Goal: Task Accomplishment & Management: Complete application form

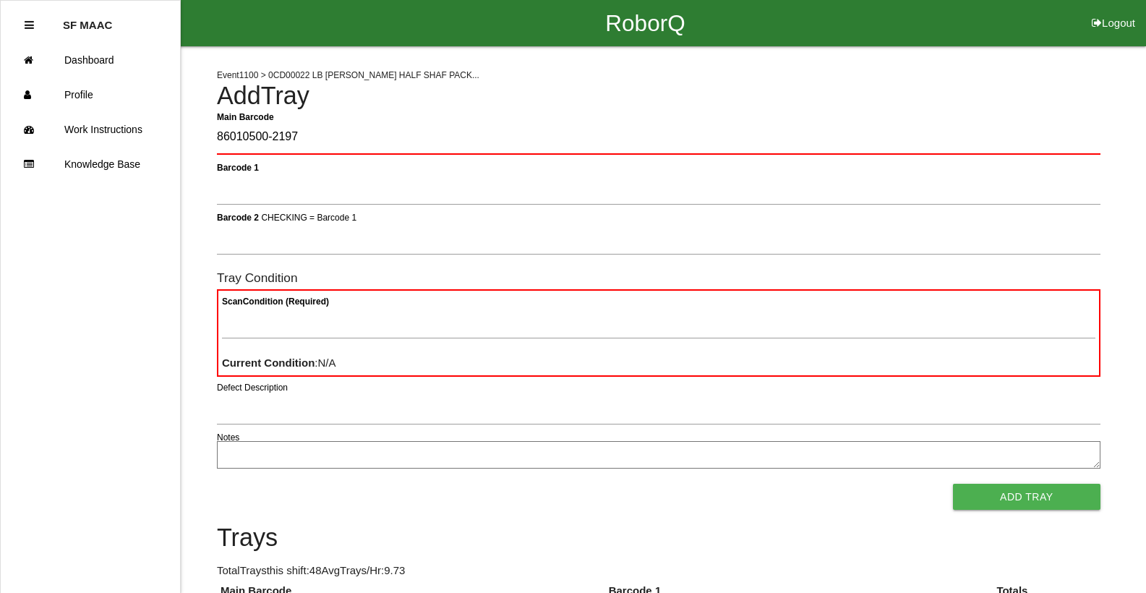
type Barcode "86010500-2197"
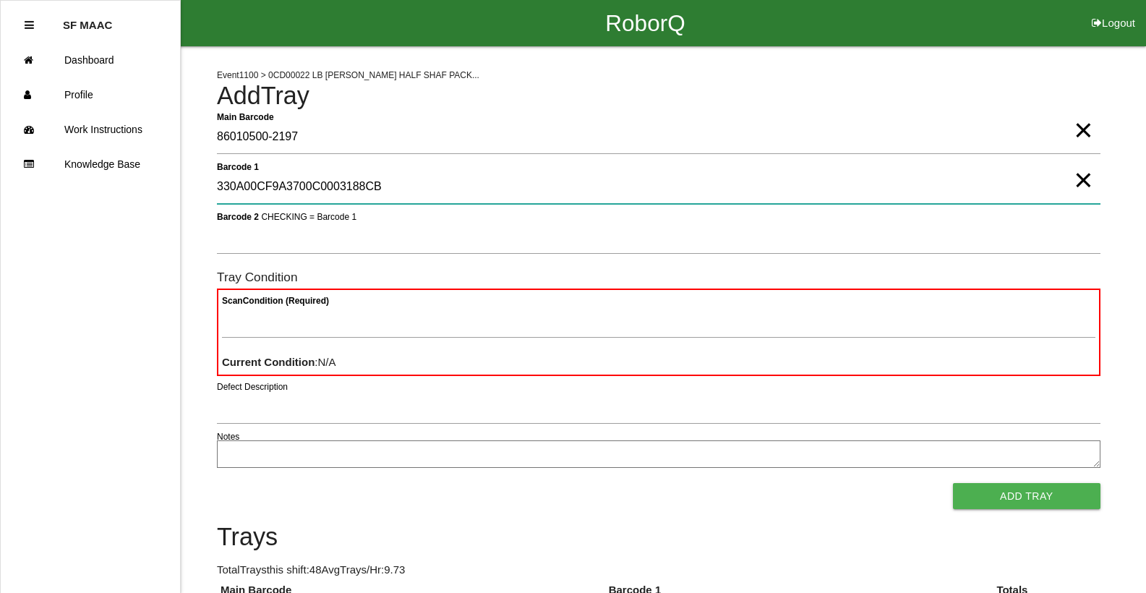
type 1 "330A00CF9A3700C0003188CB"
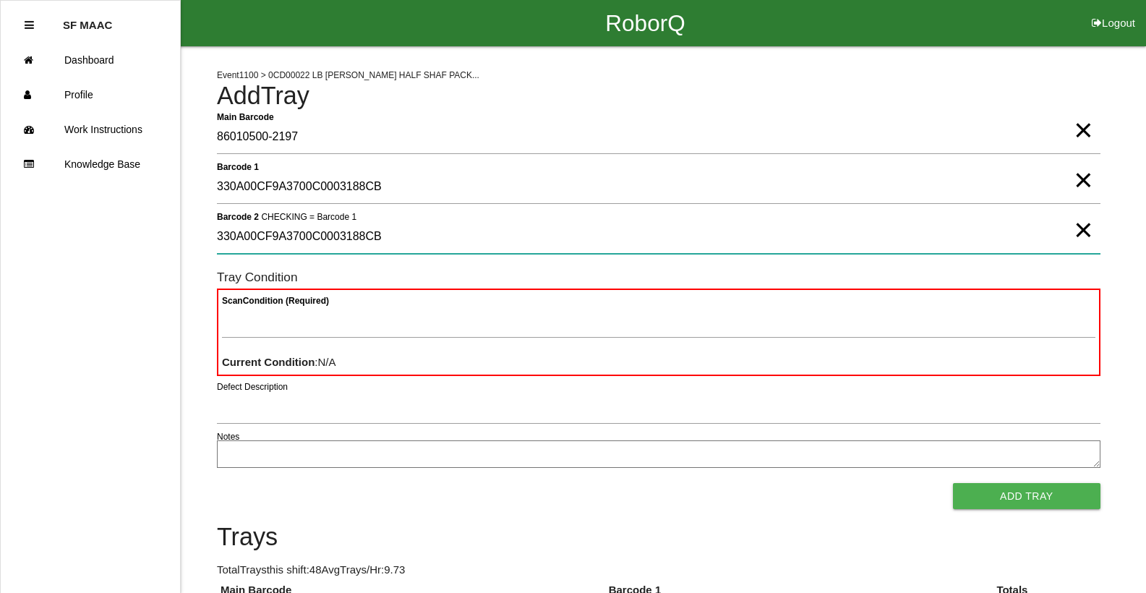
type 2 "330A00CF9A3700C0003188CB"
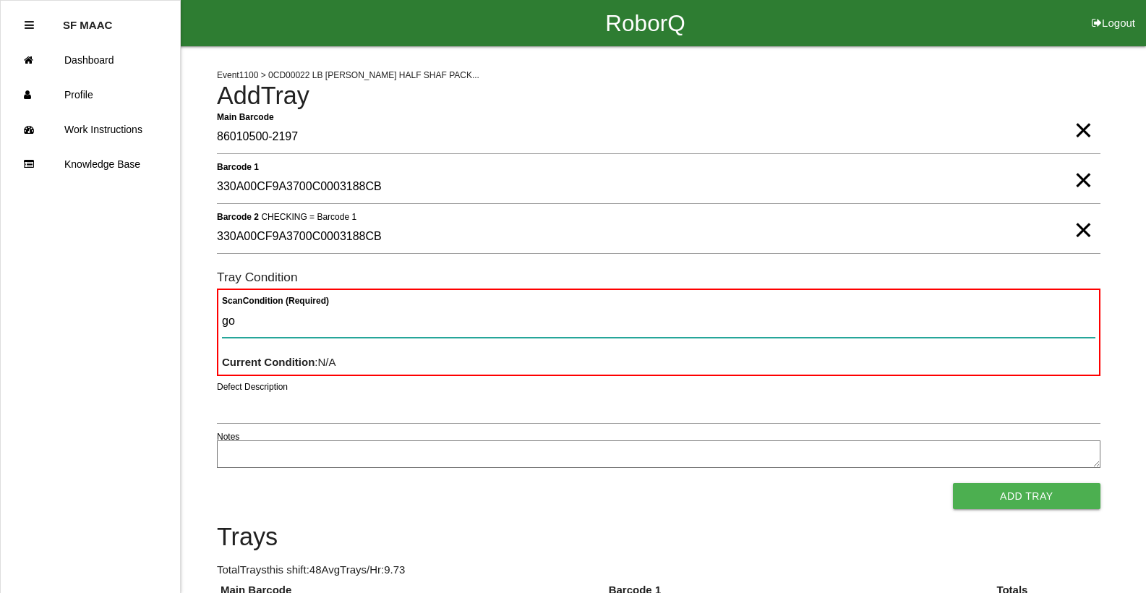
type Condition "goo"
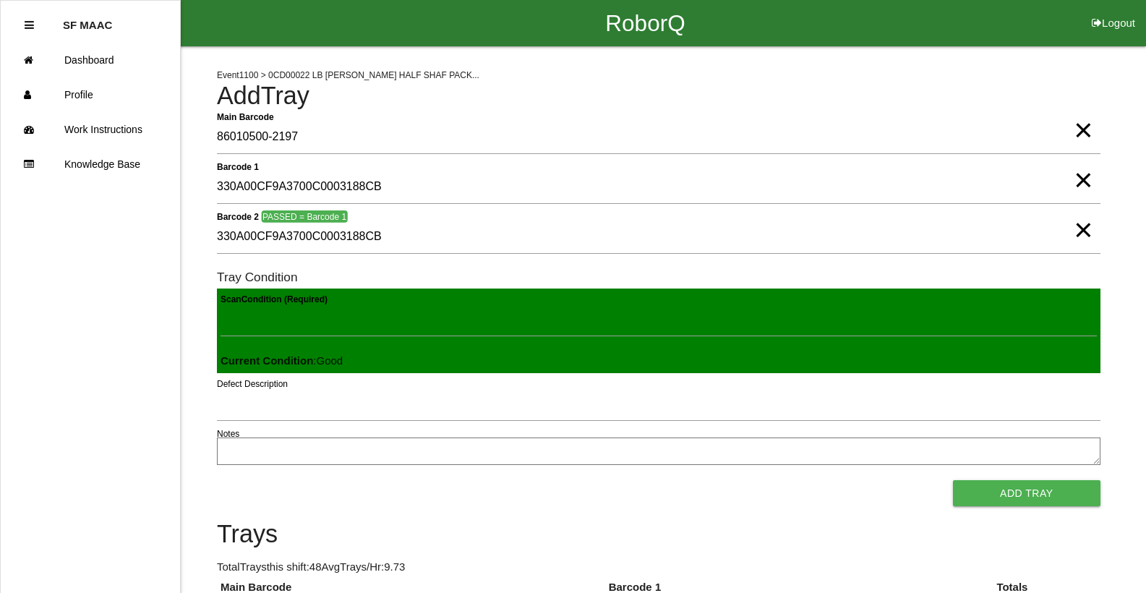
click at [953, 480] on button "Add Tray" at bounding box center [1026, 493] width 147 height 26
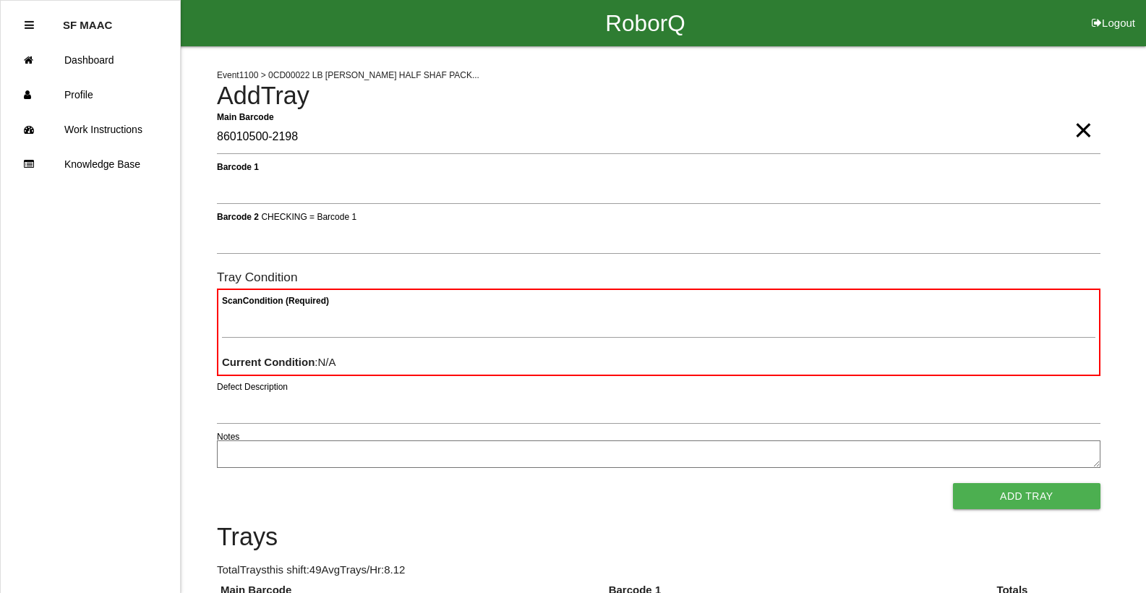
type Barcode "86010500-2198"
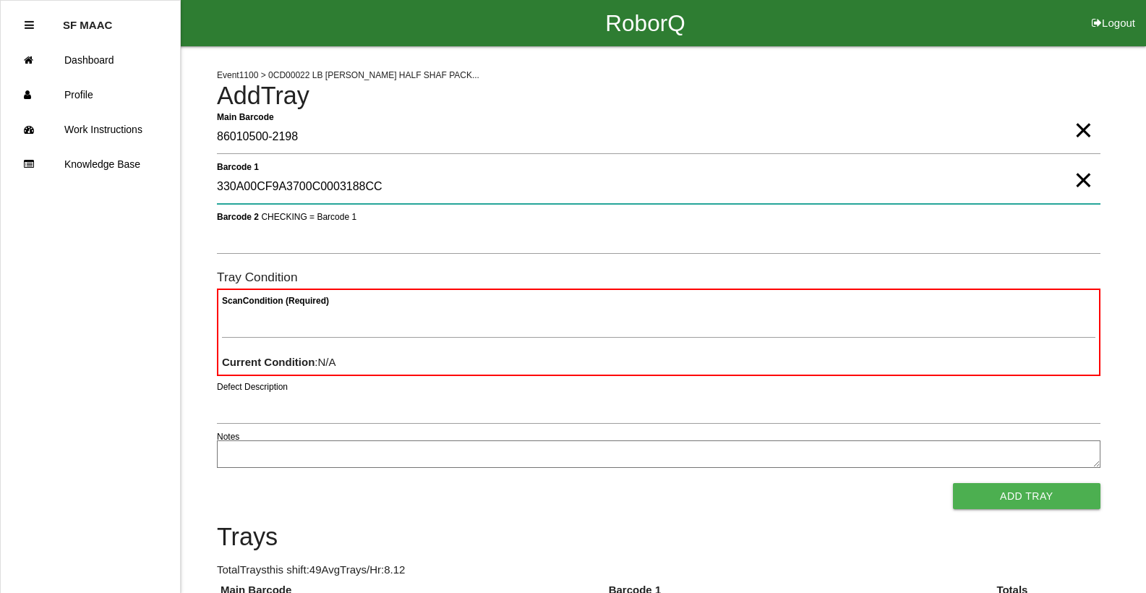
type 1 "330A00CF9A3700C0003188CC"
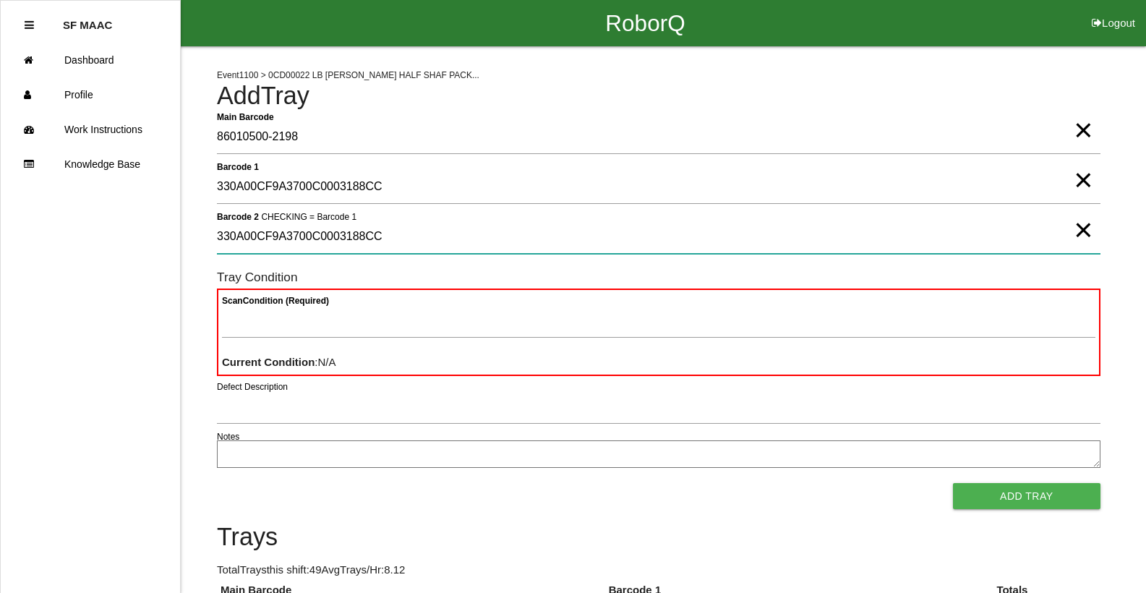
type 2 "330A00CF9A3700C0003188CC"
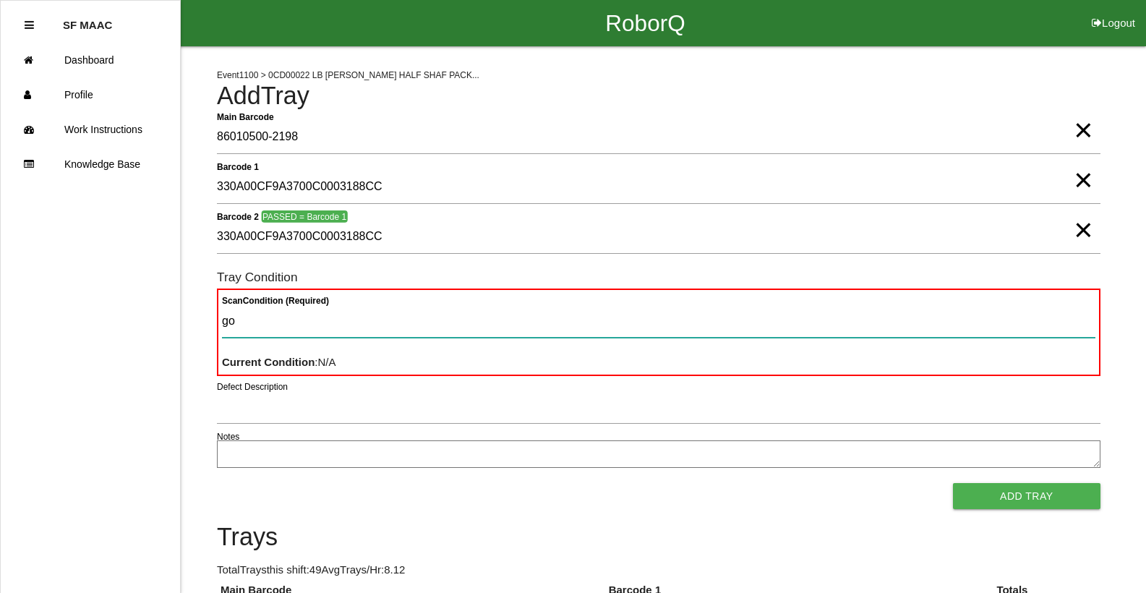
type Condition "goo"
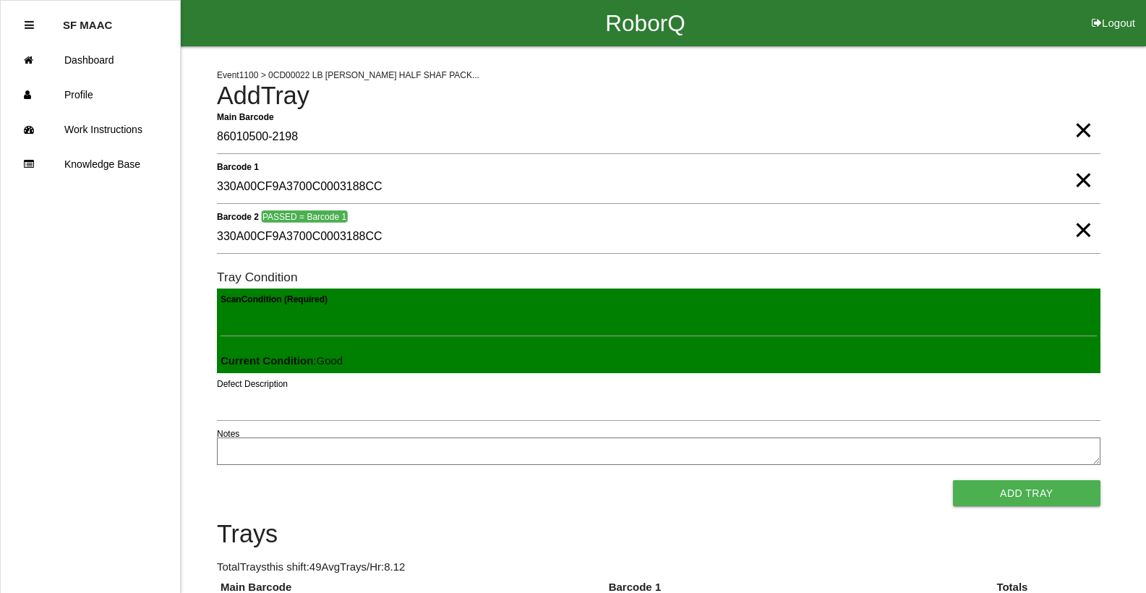
click at [953, 480] on button "Add Tray" at bounding box center [1026, 493] width 147 height 26
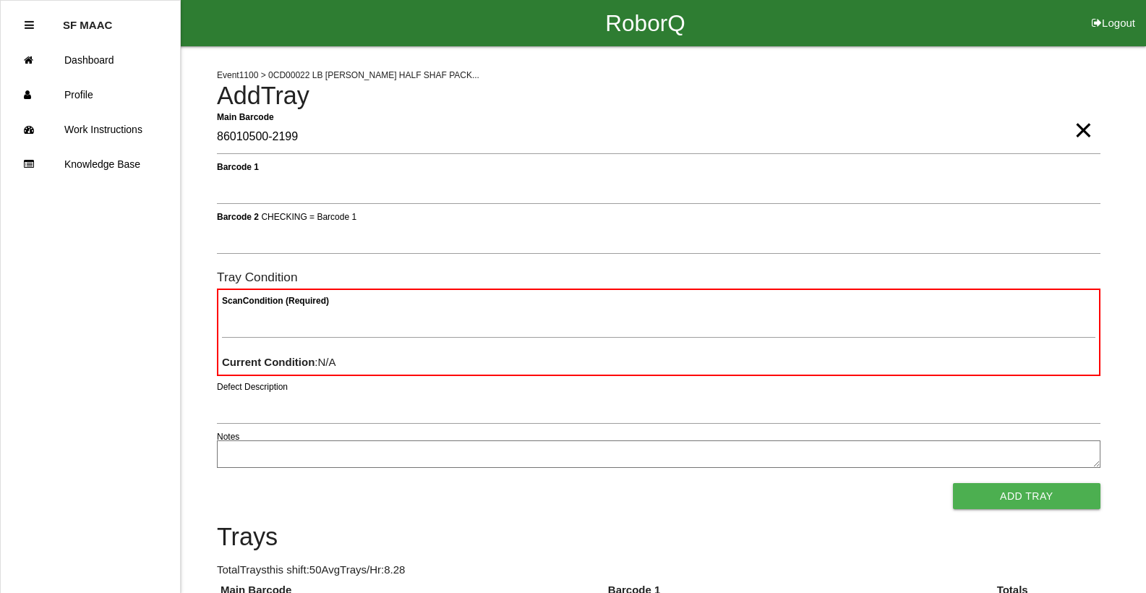
type Barcode "86010500-2199"
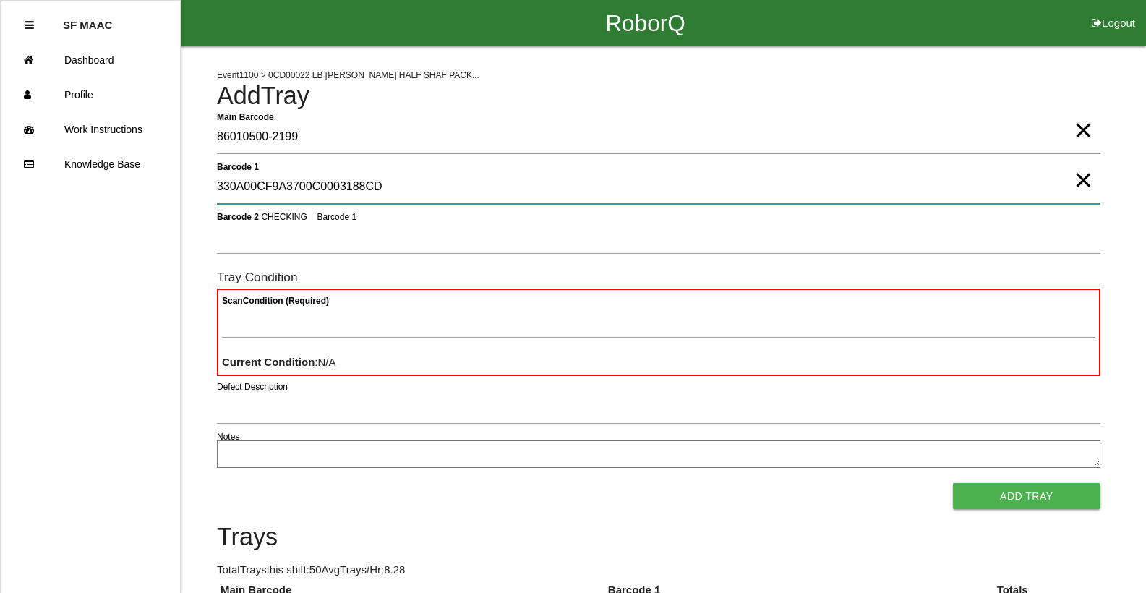
type 1 "330A00CF9A3700C0003188CD"
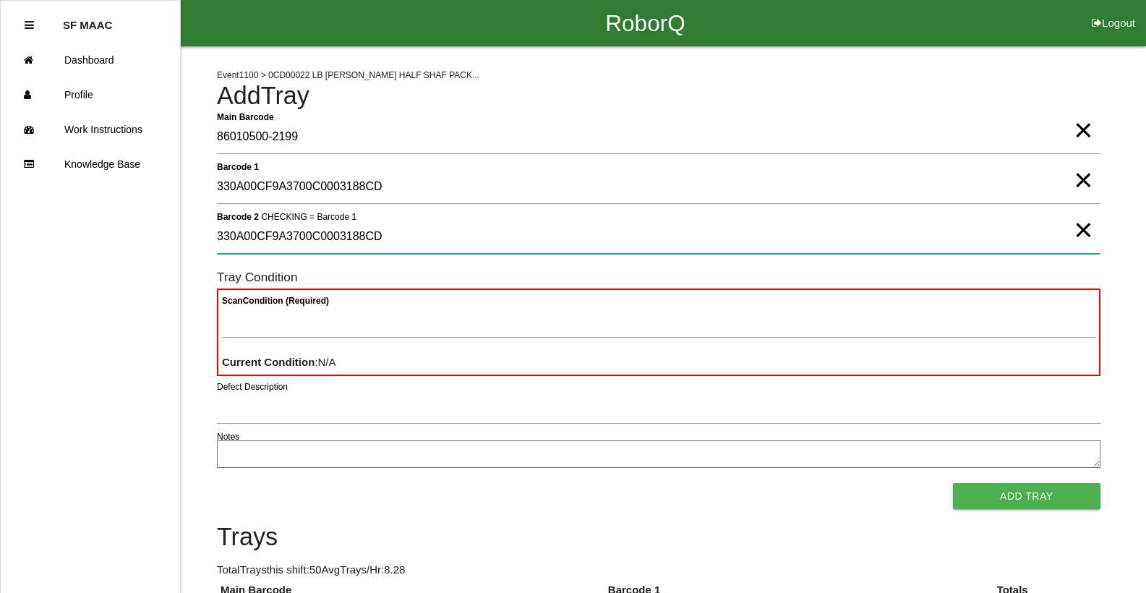
type 2 "330A00CF9A3700C0003188CD"
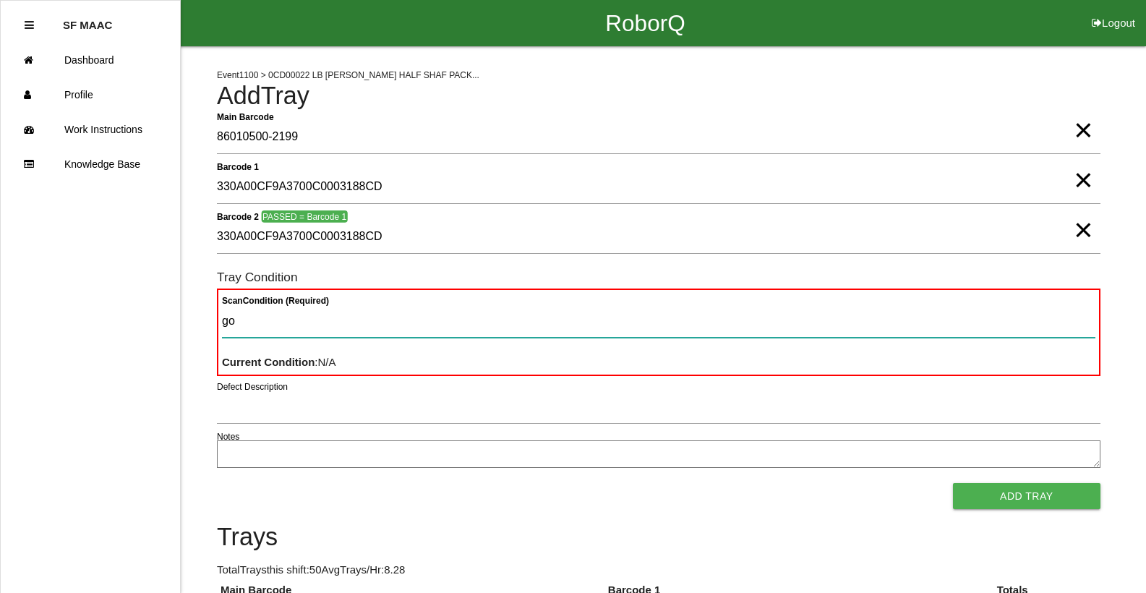
type Condition "goo"
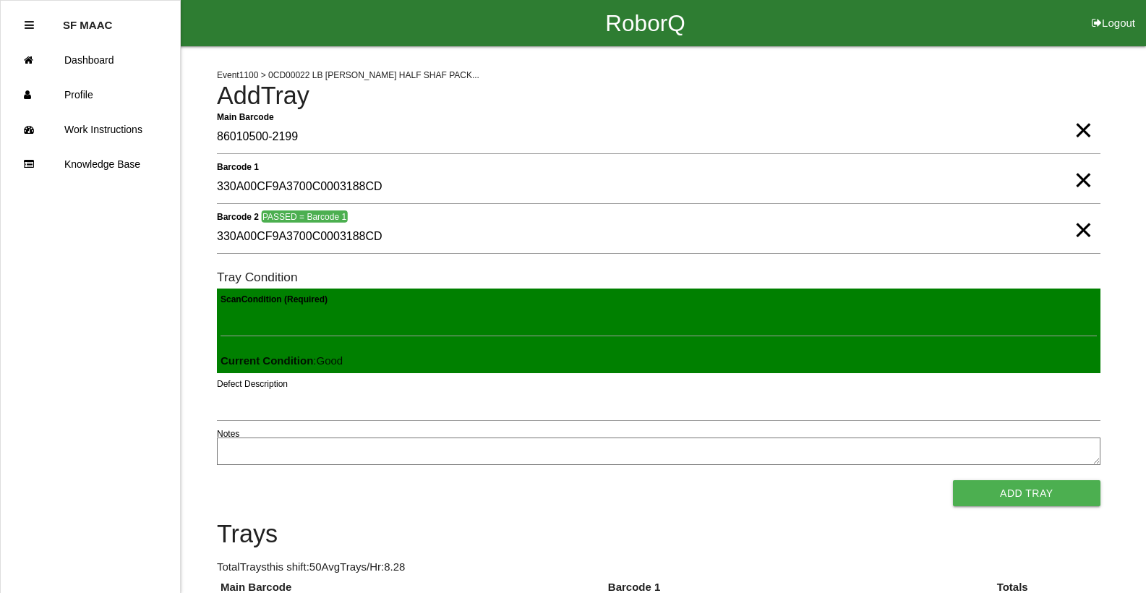
click at [953, 480] on button "Add Tray" at bounding box center [1026, 493] width 147 height 26
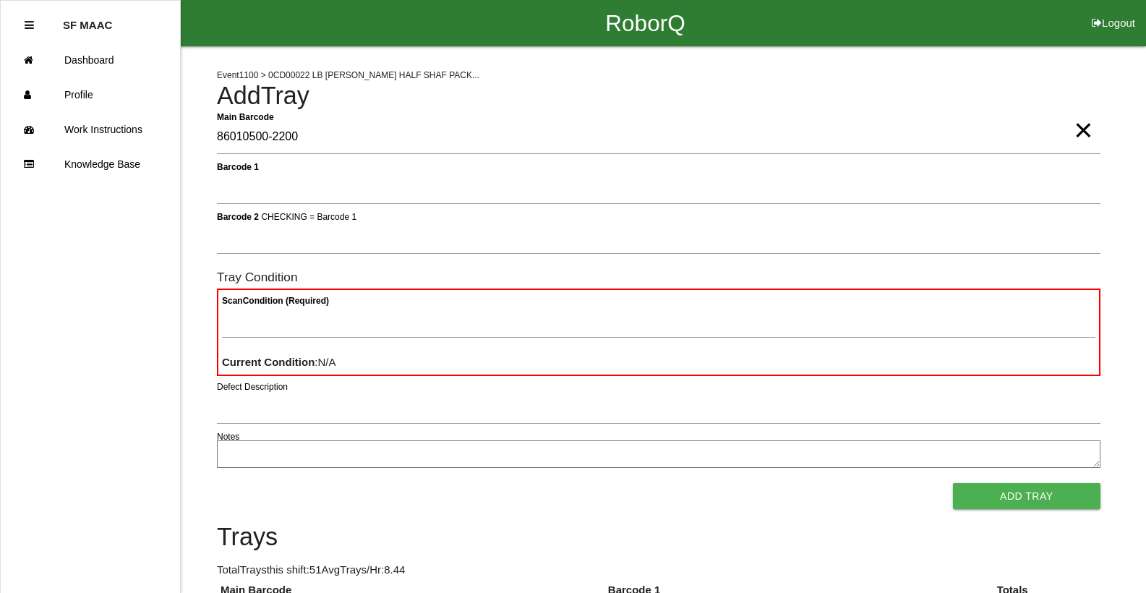
type Barcode "86010500-2200"
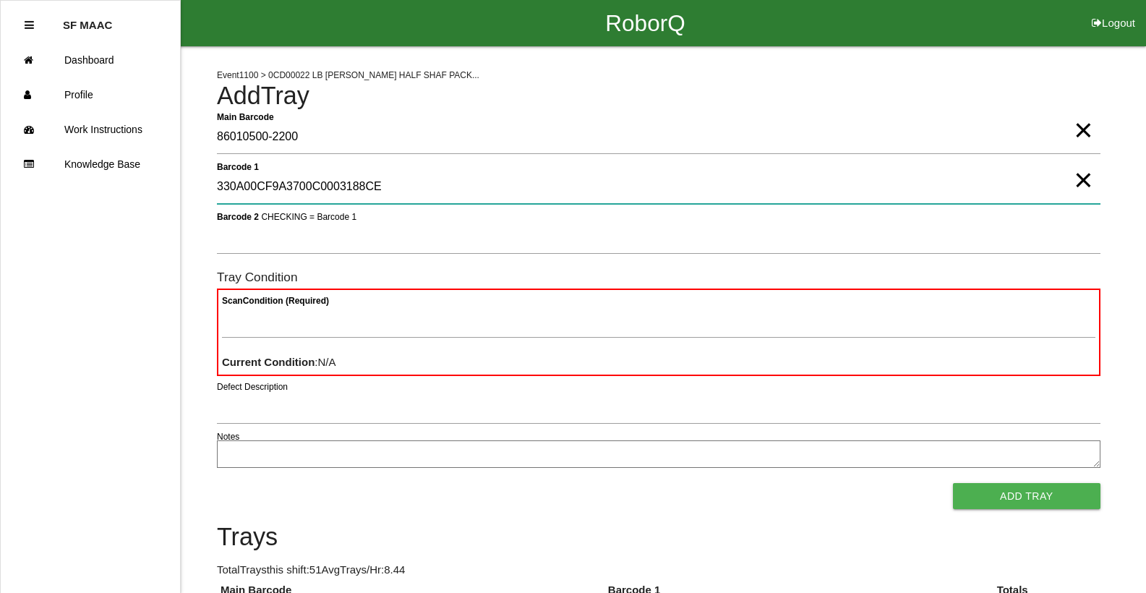
type 1 "330A00CF9A3700C0003188CE"
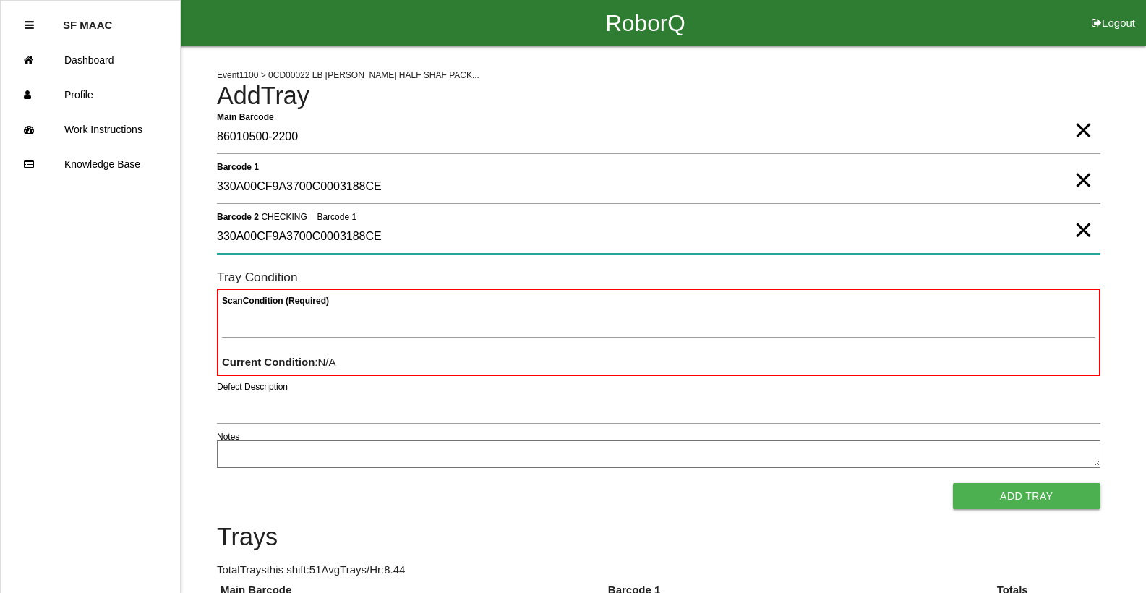
type 2 "330A00CF9A3700C0003188CE"
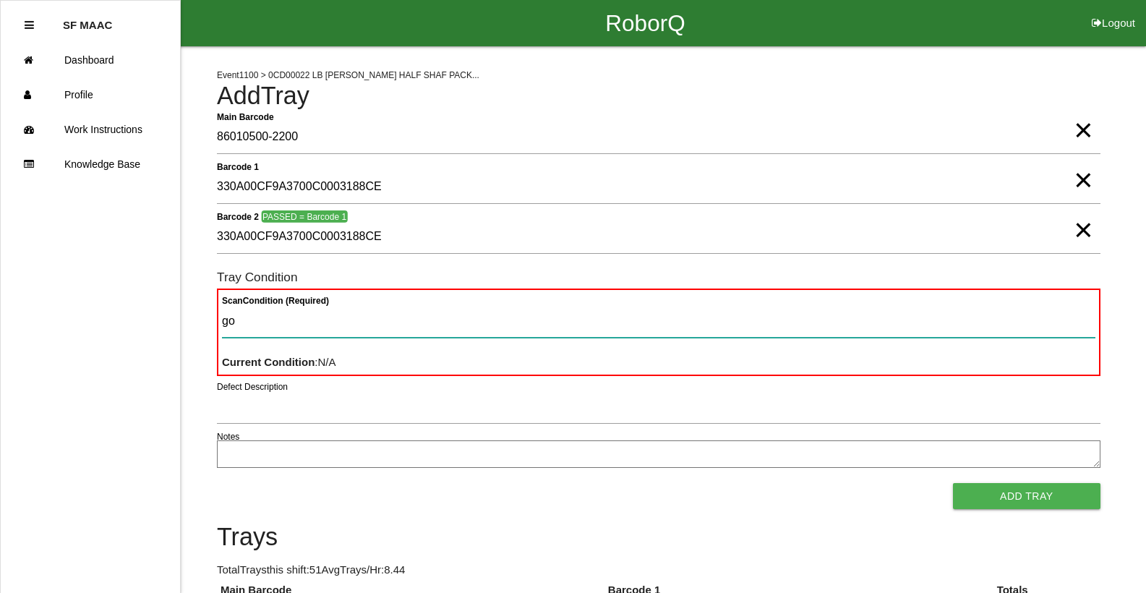
type Condition "goo"
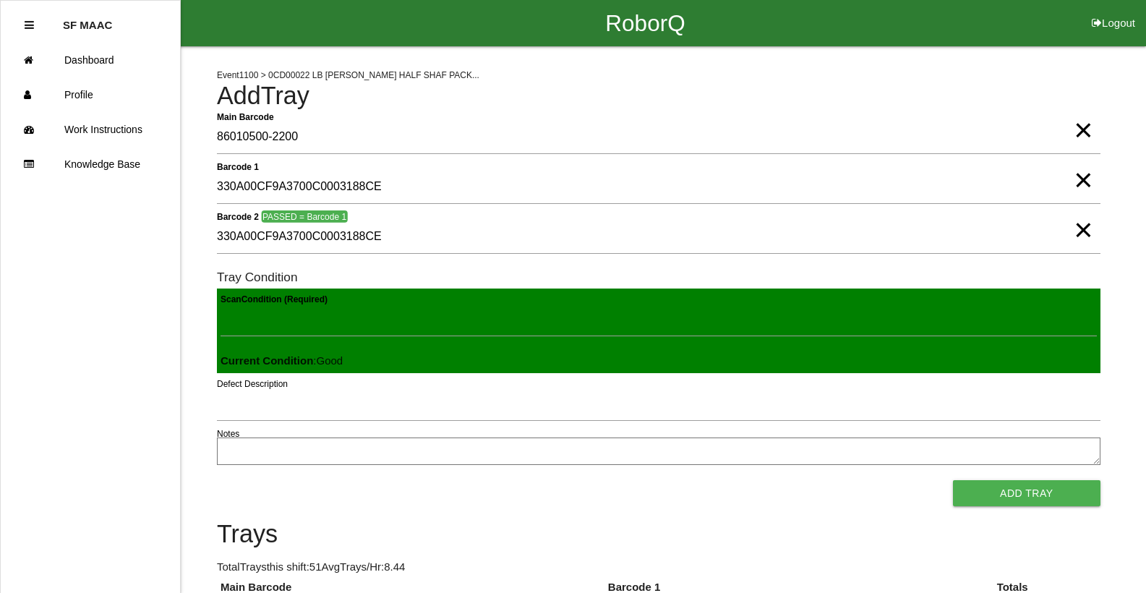
click at [953, 480] on button "Add Tray" at bounding box center [1026, 493] width 147 height 26
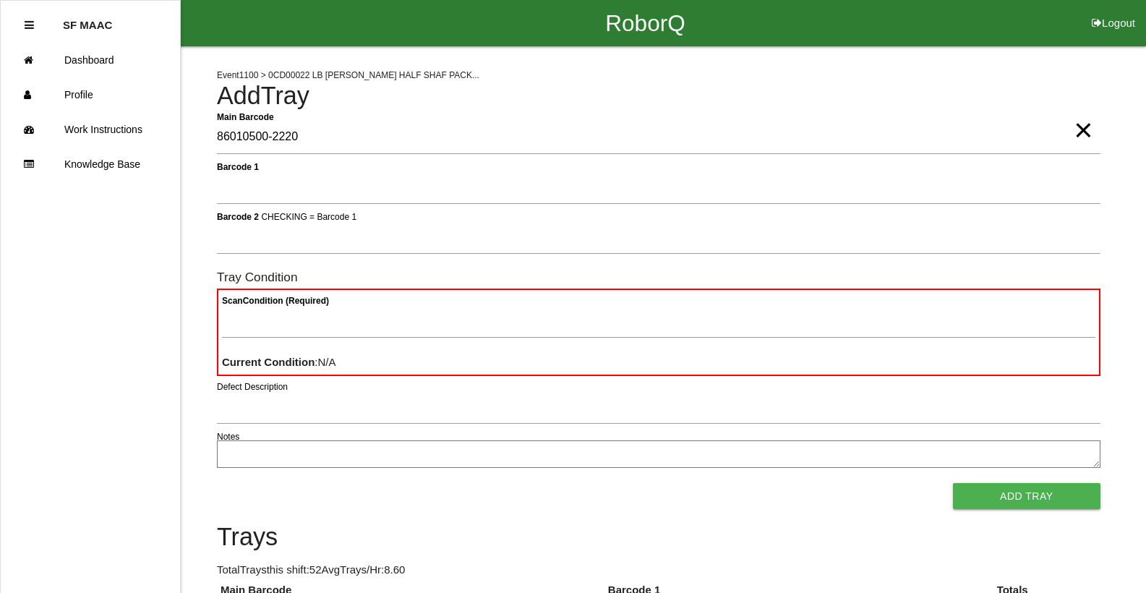
type Barcode "86010500-2220"
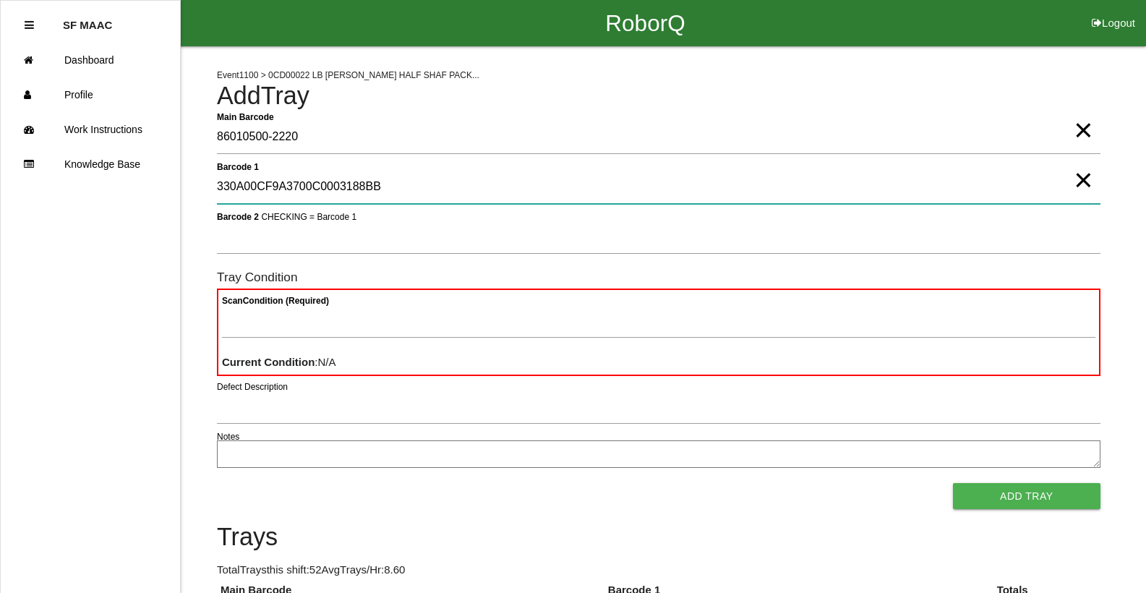
type 1 "330A00CF9A3700C0003188BB"
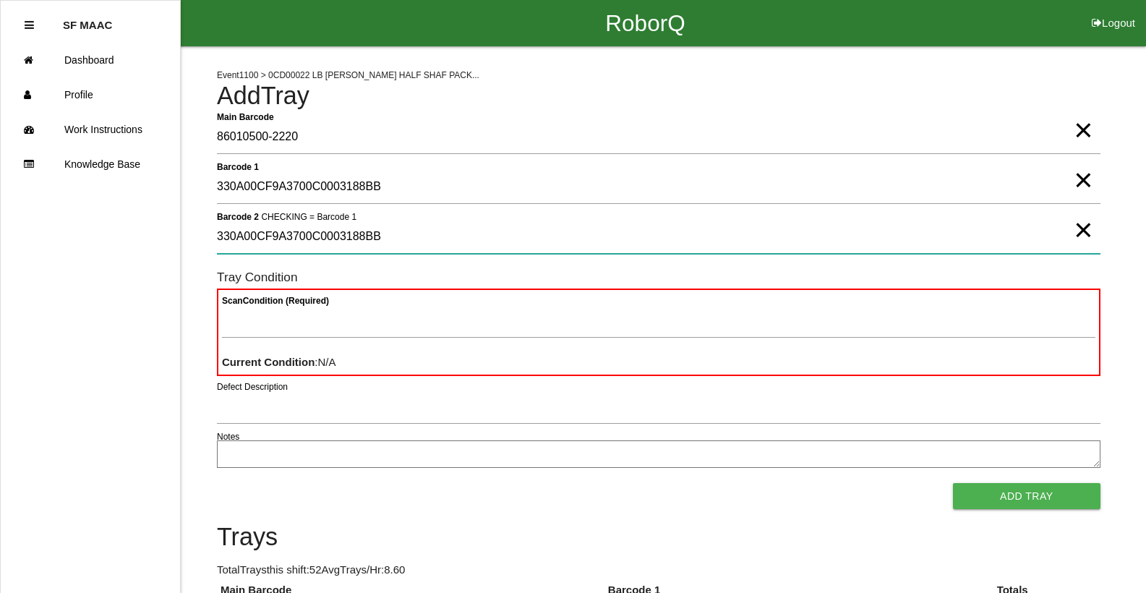
type 2 "330A00CF9A3700C0003188BB"
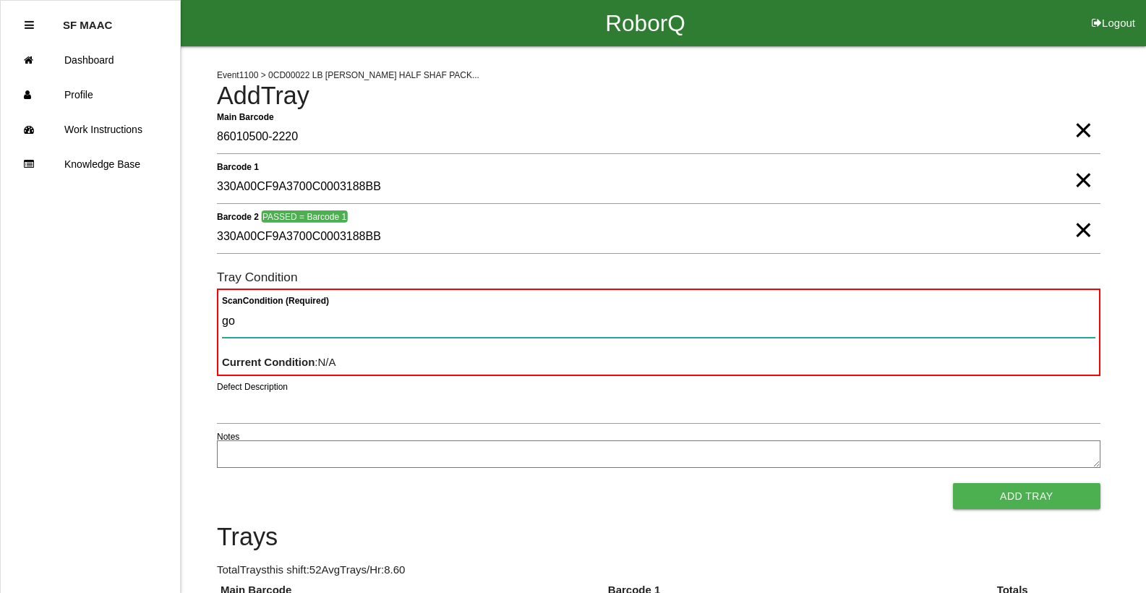
type Condition "goo"
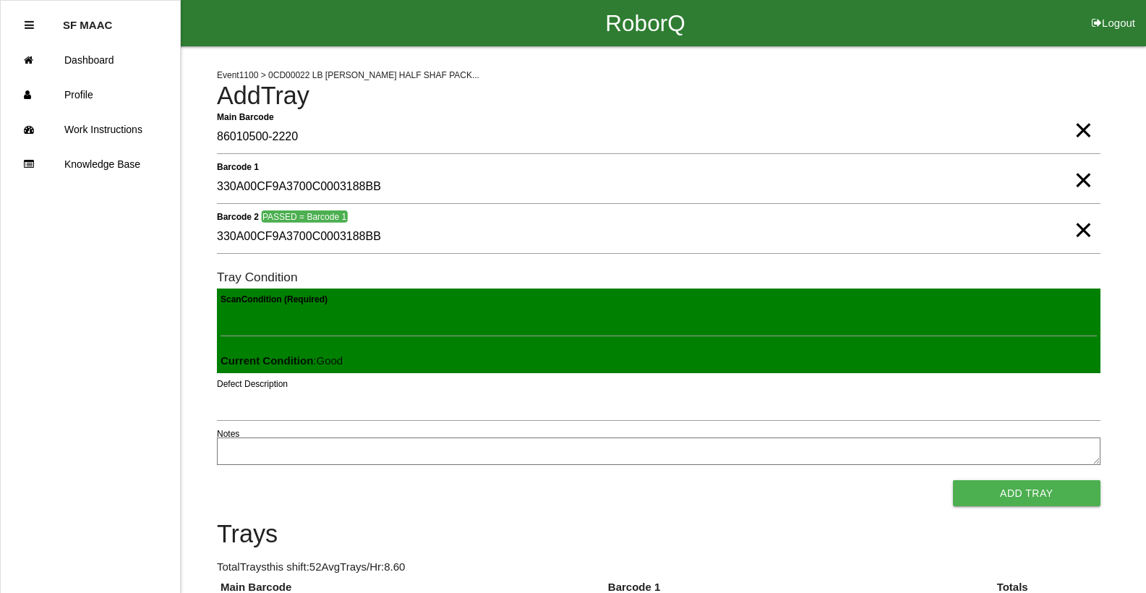
click at [953, 480] on button "Add Tray" at bounding box center [1026, 493] width 147 height 26
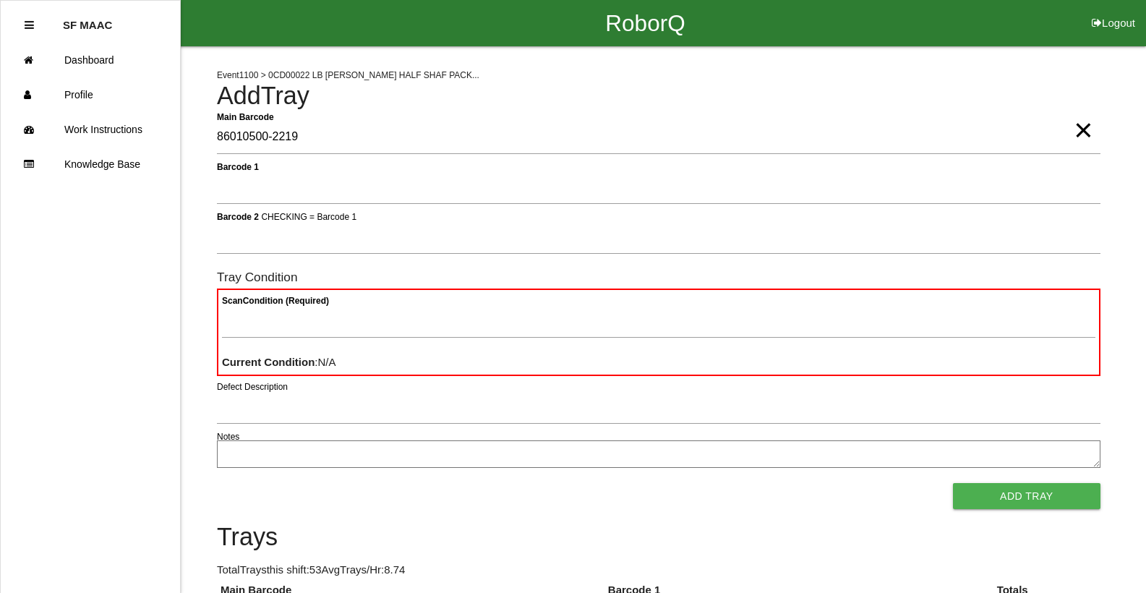
type Barcode "86010500-2219"
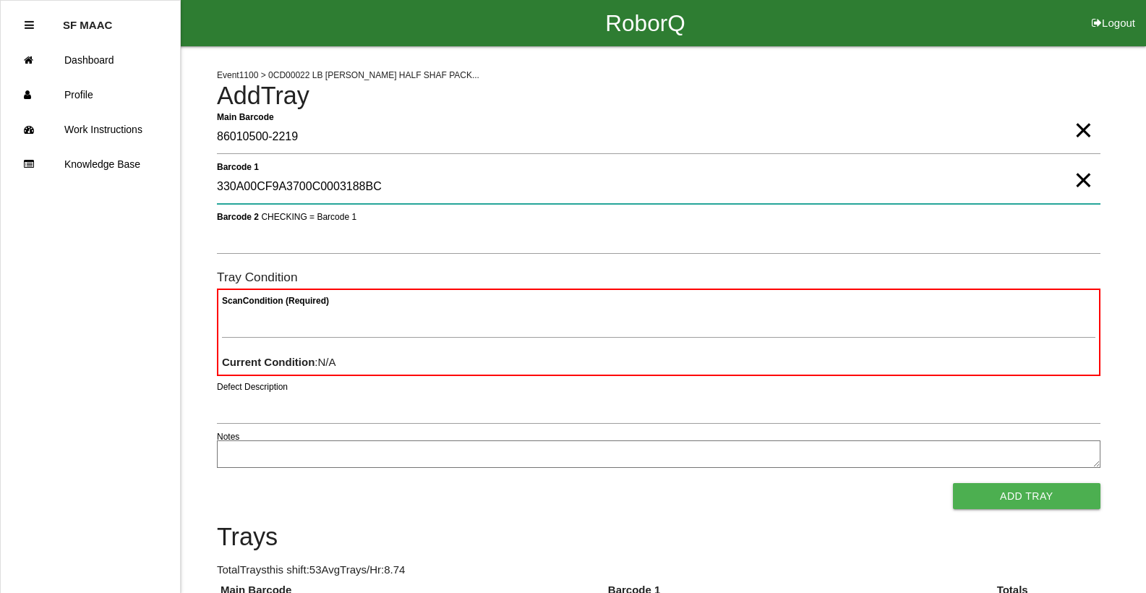
type 1 "330A00CF9A3700C0003188BC"
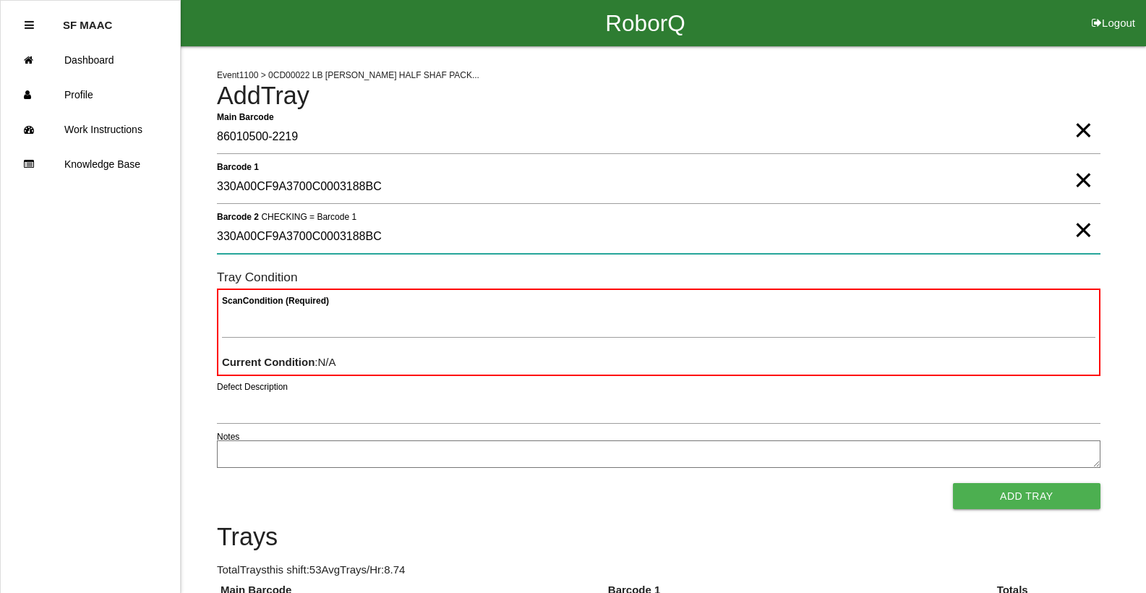
type 2 "330A00CF9A3700C0003188BC"
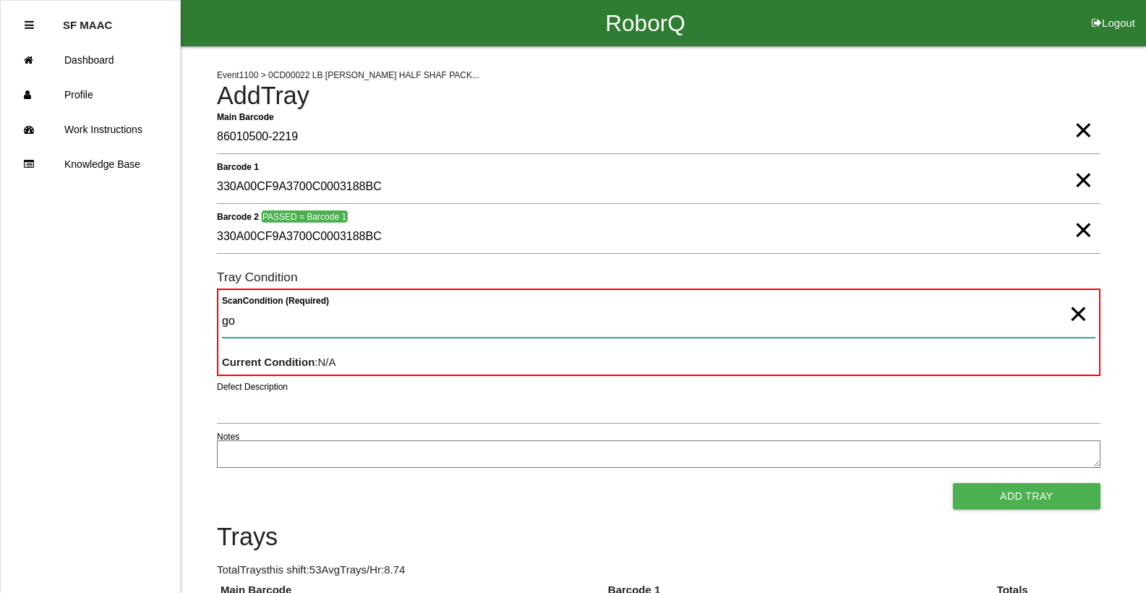
type Condition "goo"
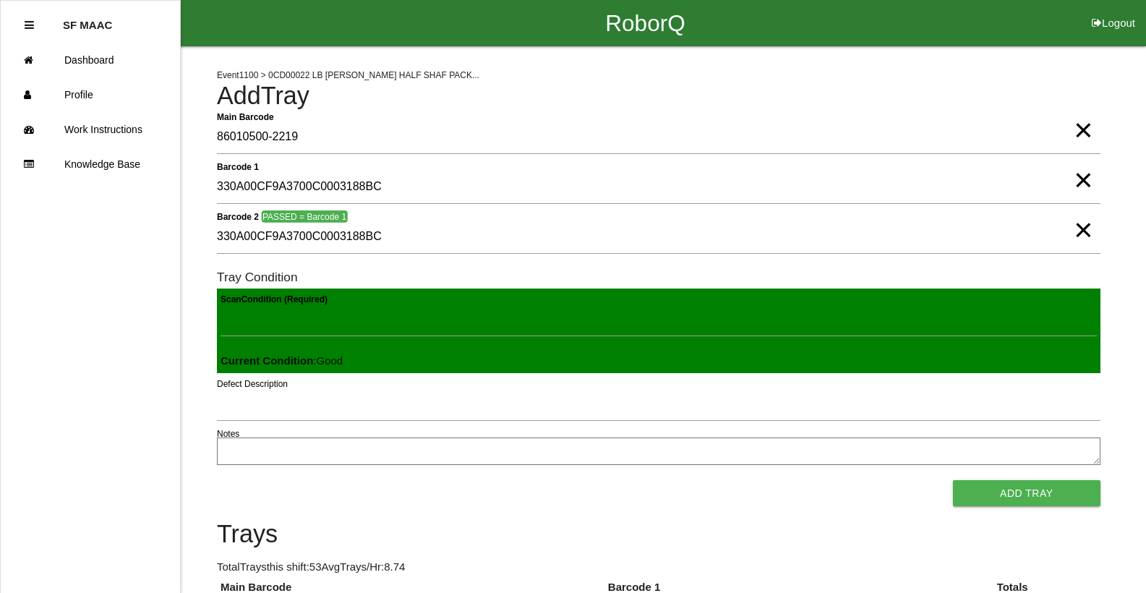
click at [953, 480] on button "Add Tray" at bounding box center [1026, 493] width 147 height 26
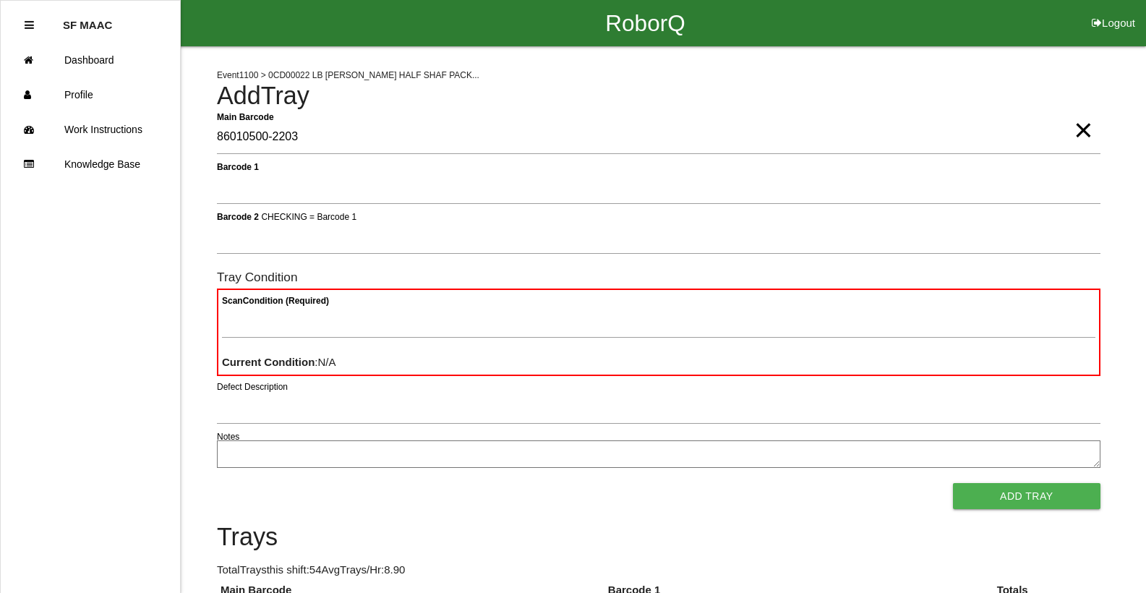
type Barcode "86010500-2203"
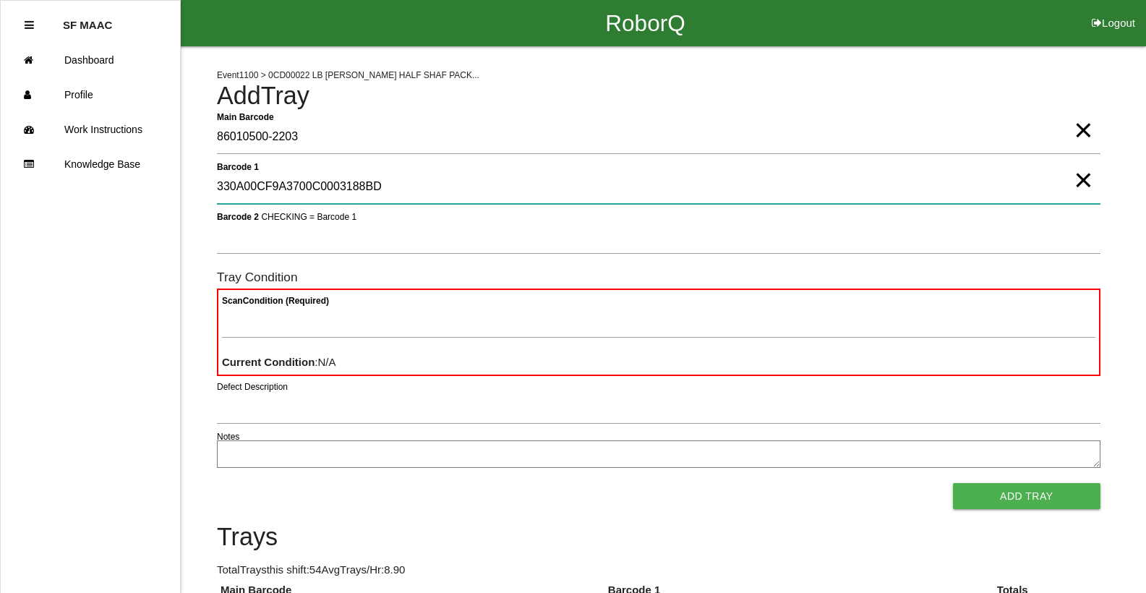
type 1 "330A00CF9A3700C0003188BD"
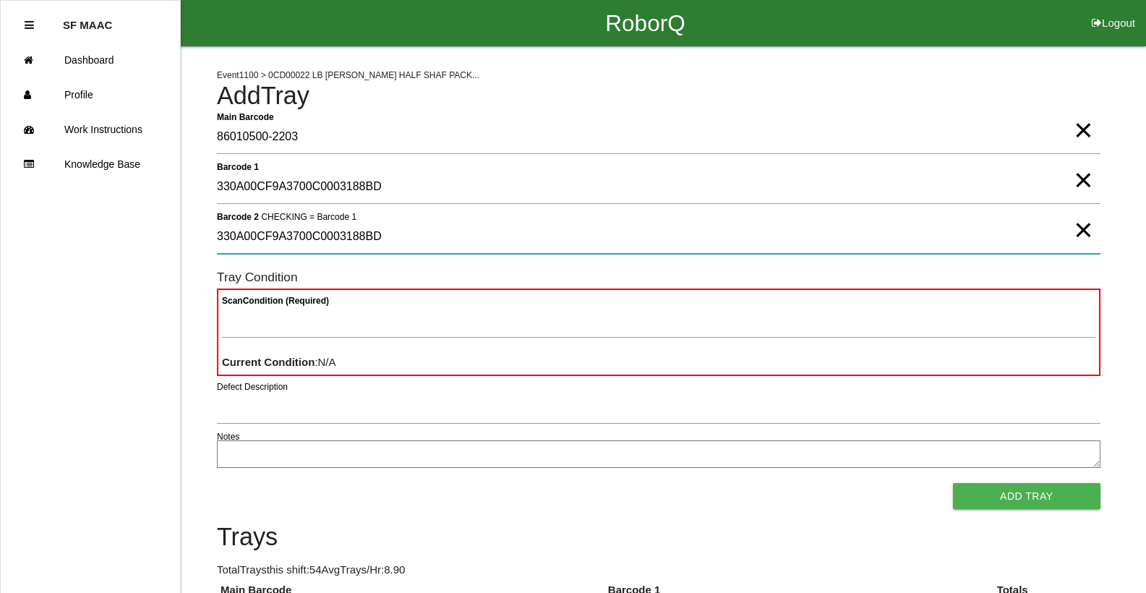
type 2 "330A00CF9A3700C0003188BD"
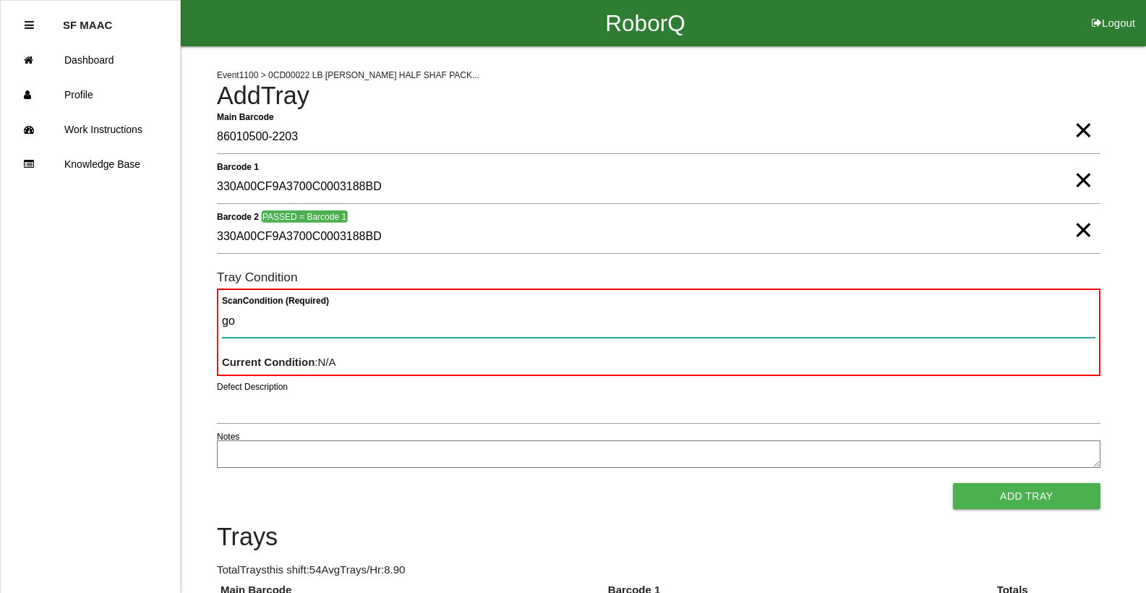
type Condition "goo"
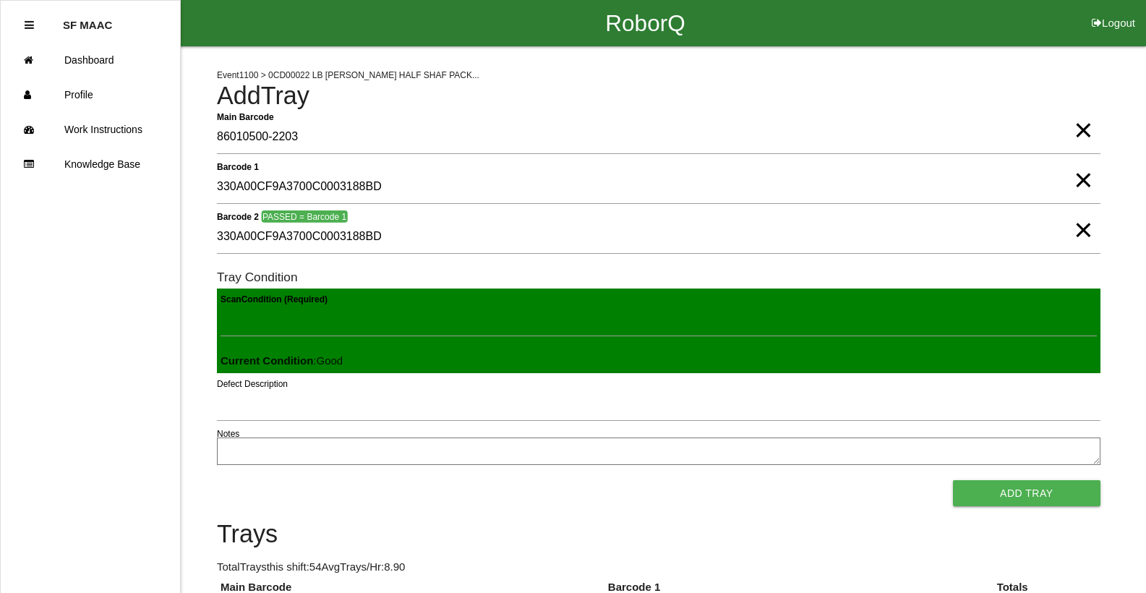
click at [953, 480] on button "Add Tray" at bounding box center [1026, 493] width 147 height 26
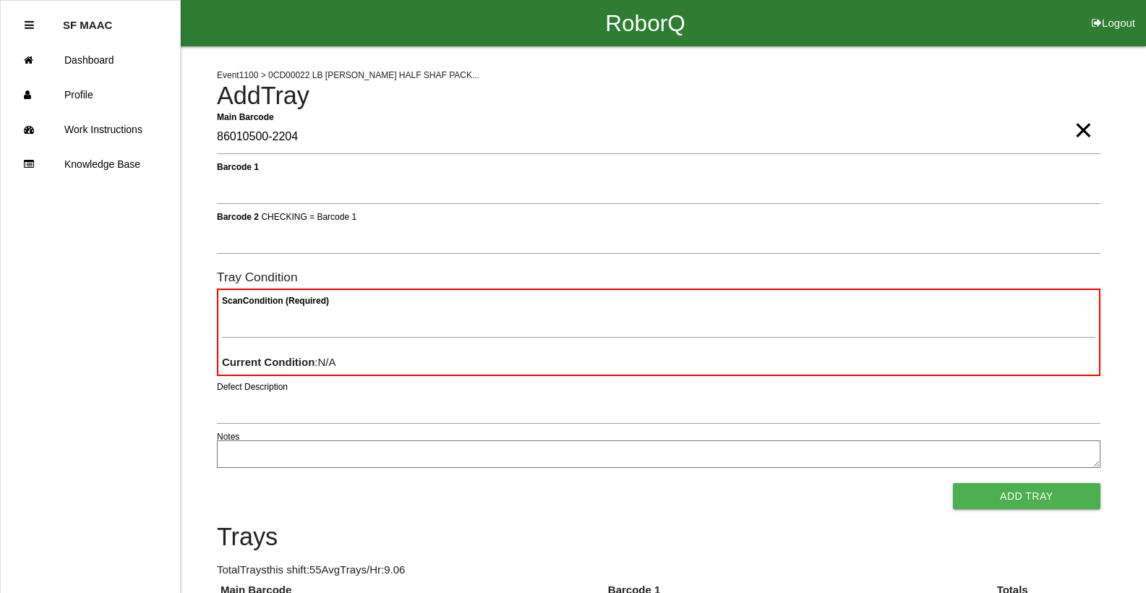
type Barcode "86010500-2204"
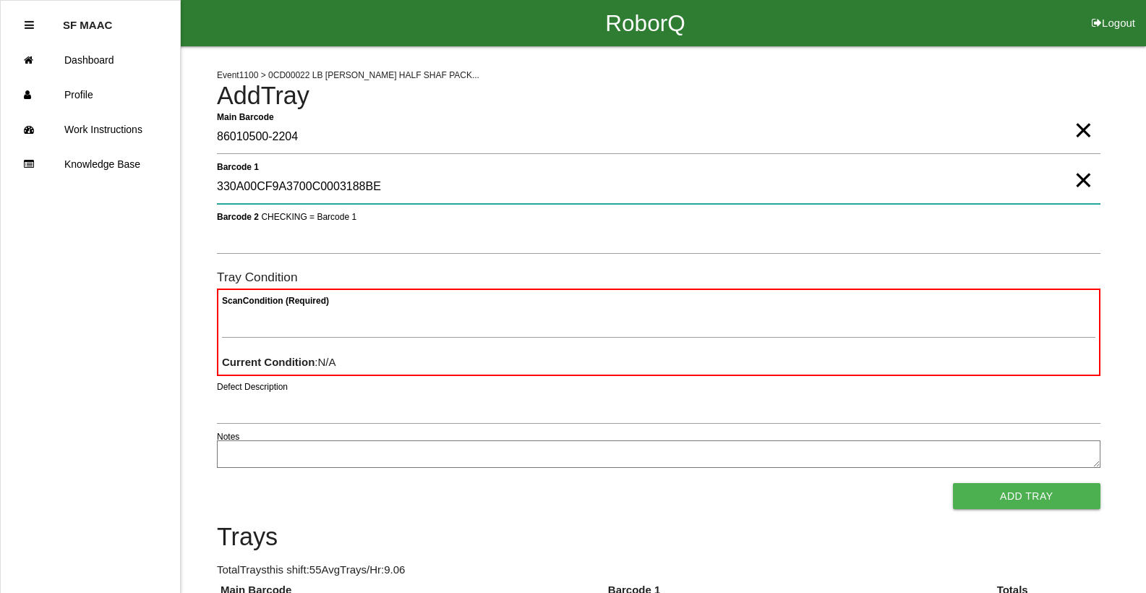
type 1 "330A00CF9A3700C0003188BE"
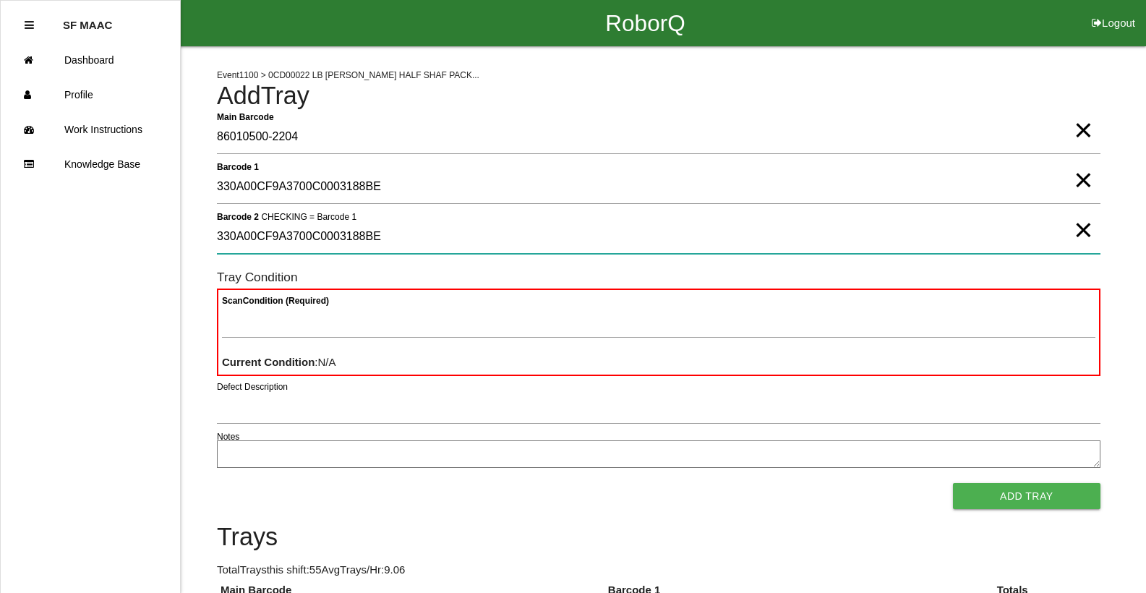
type 2 "330A00CF9A3700C0003188BE"
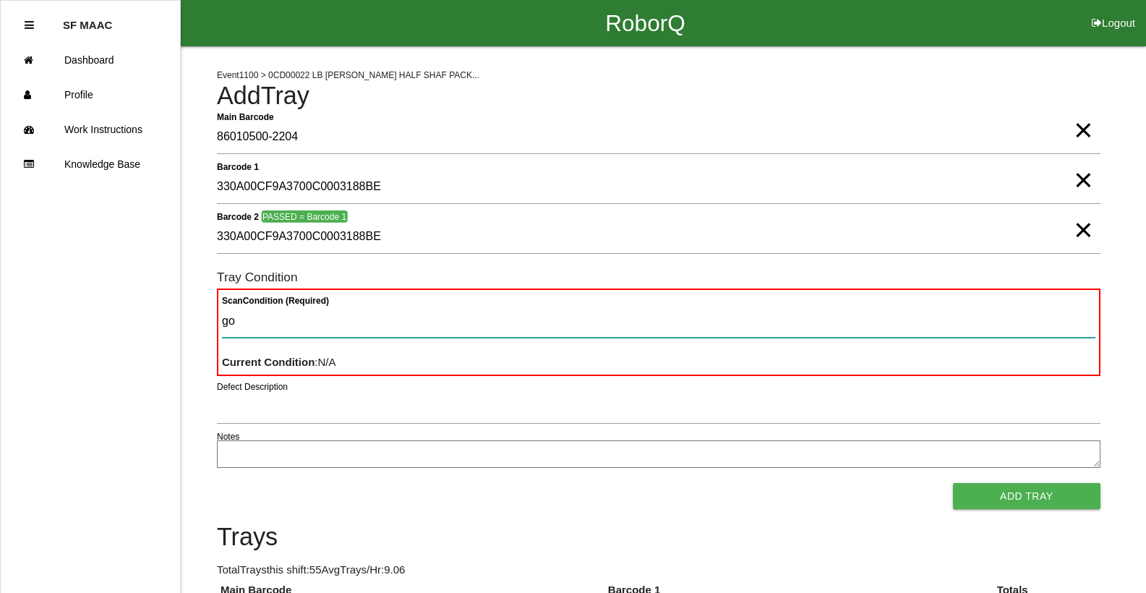
type Condition "goo"
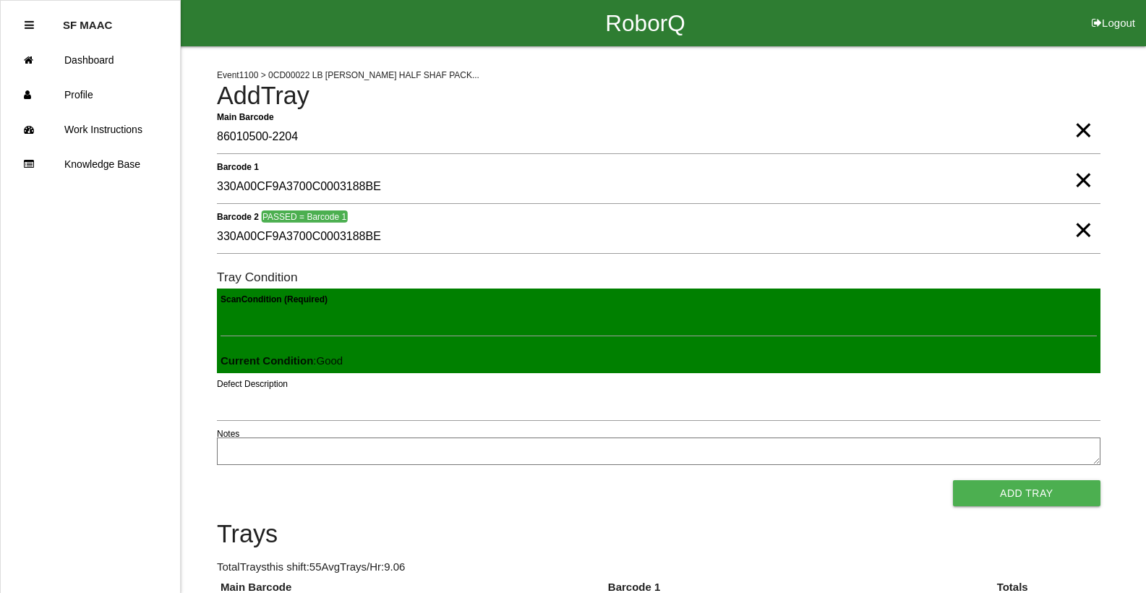
click at [953, 480] on button "Add Tray" at bounding box center [1026, 493] width 147 height 26
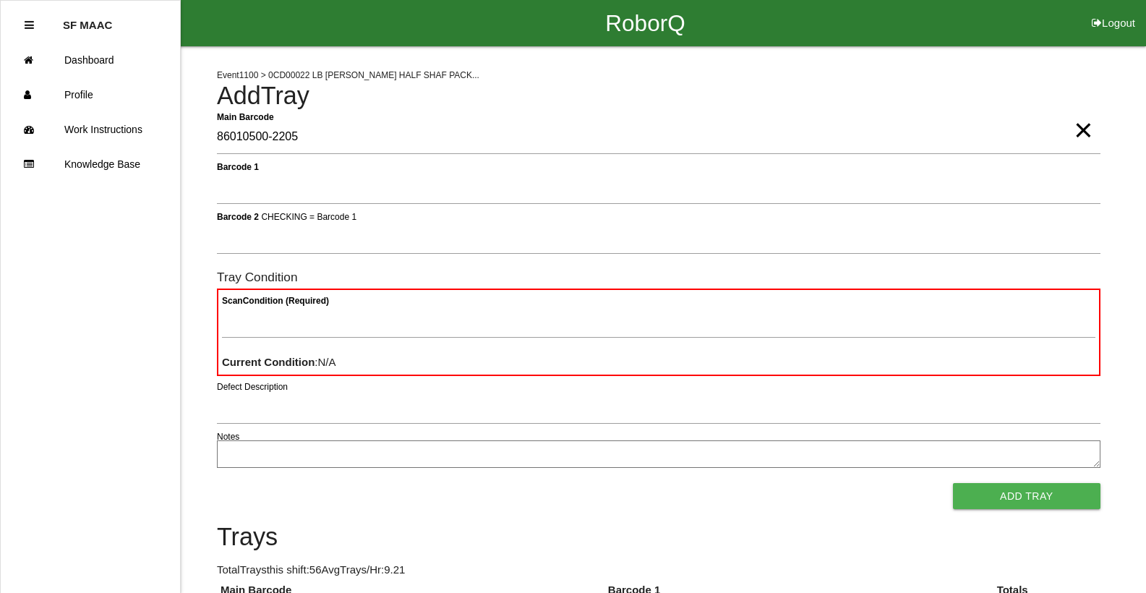
type Barcode "86010500-2205"
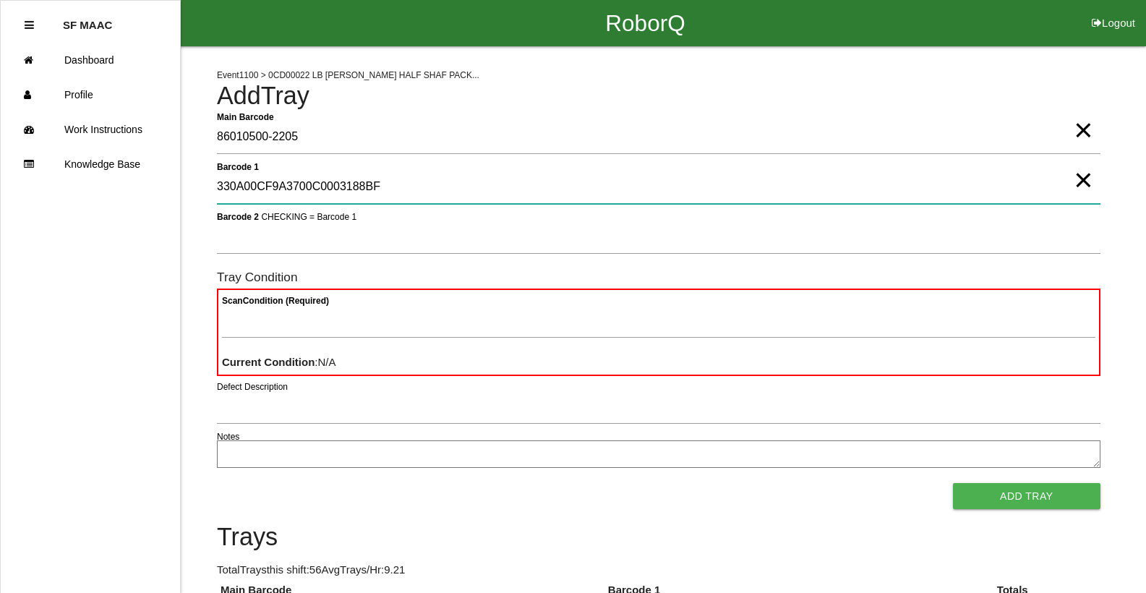
type 1 "330A00CF9A3700C0003188BF"
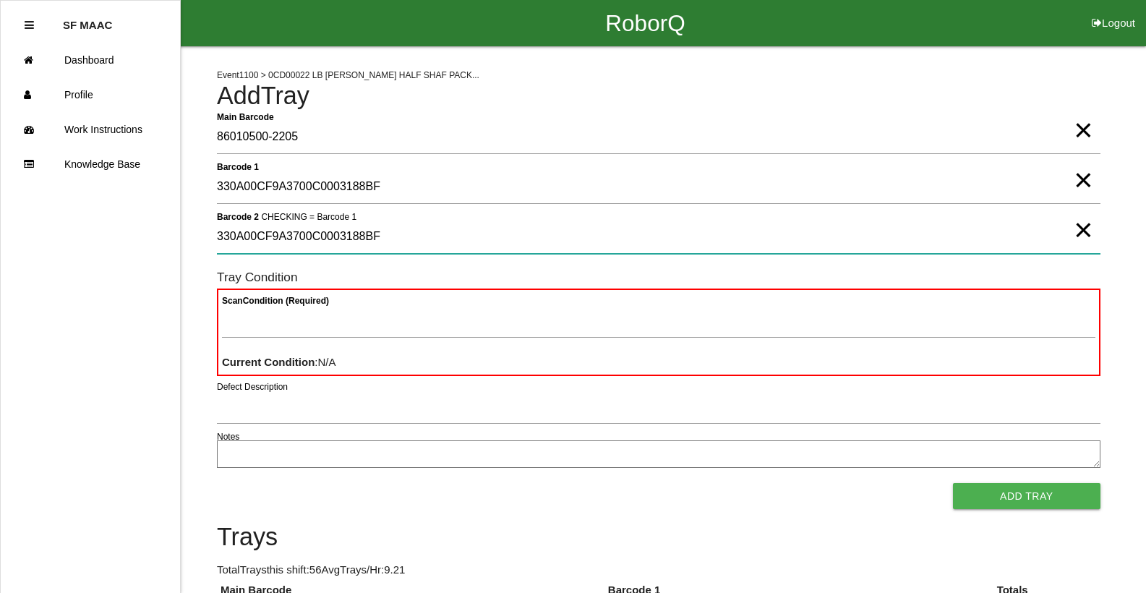
type 2 "330A00CF9A3700C0003188BF"
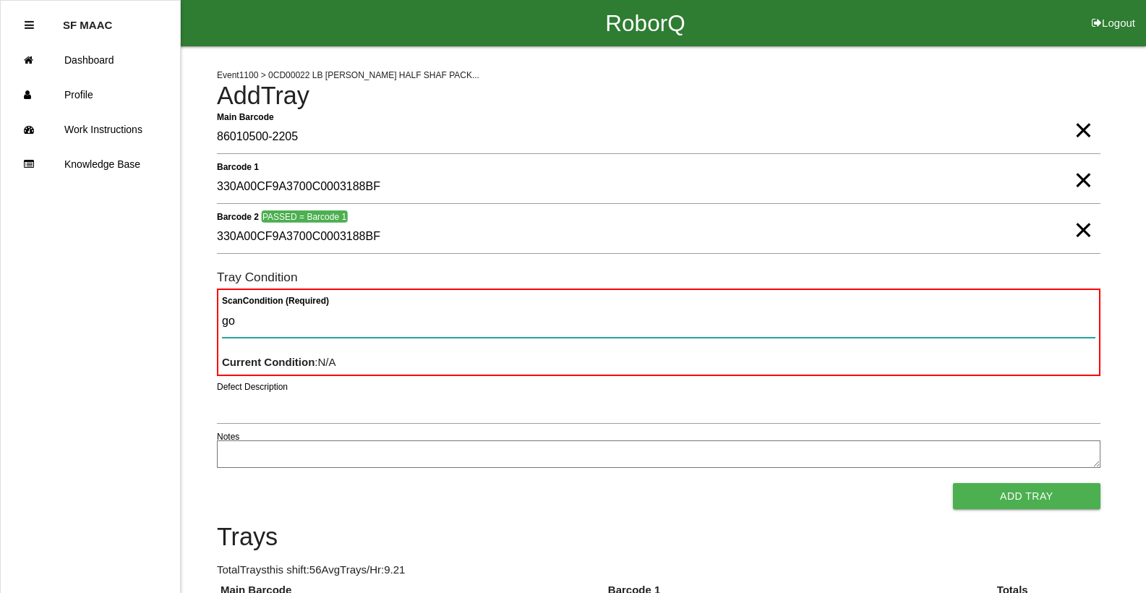
type Condition "goo"
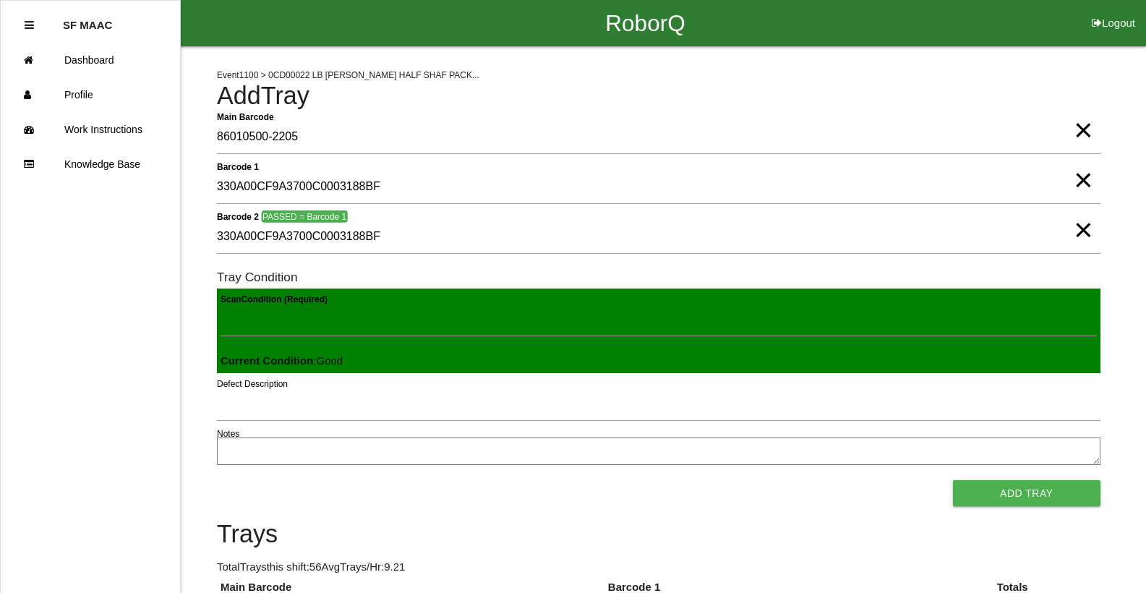
click at [953, 480] on button "Add Tray" at bounding box center [1026, 493] width 147 height 26
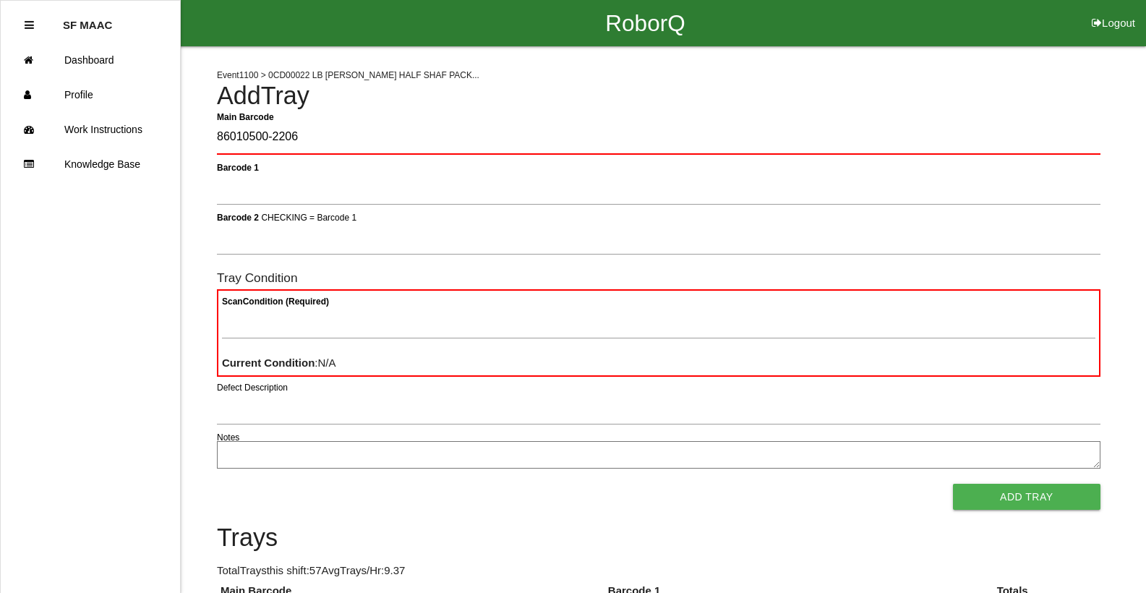
type Barcode "86010500-2206"
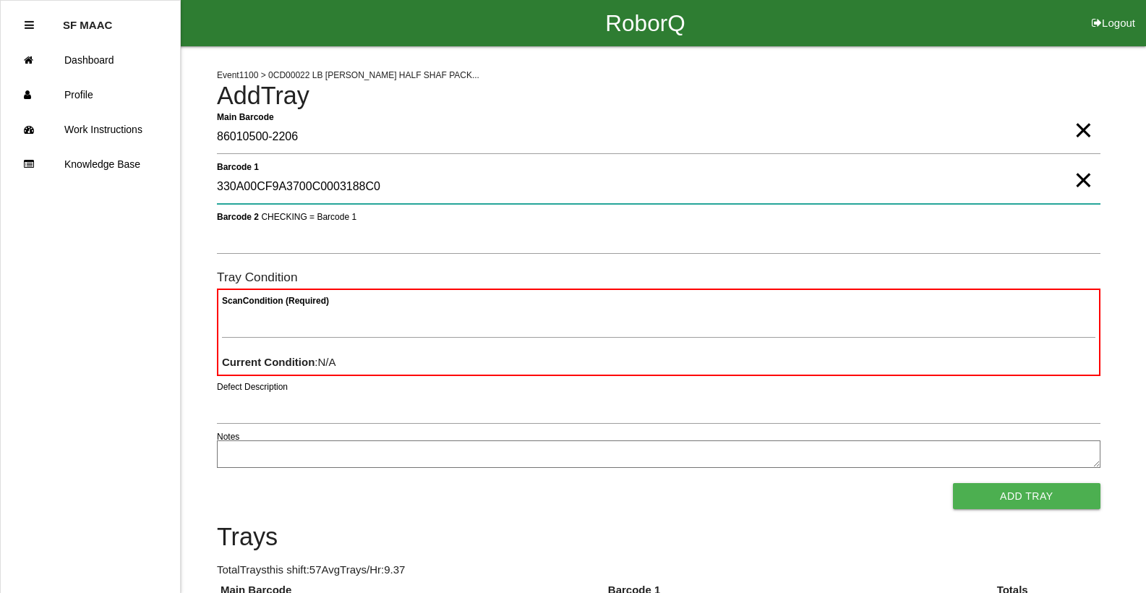
type 1 "330A00CF9A3700C0003188C0"
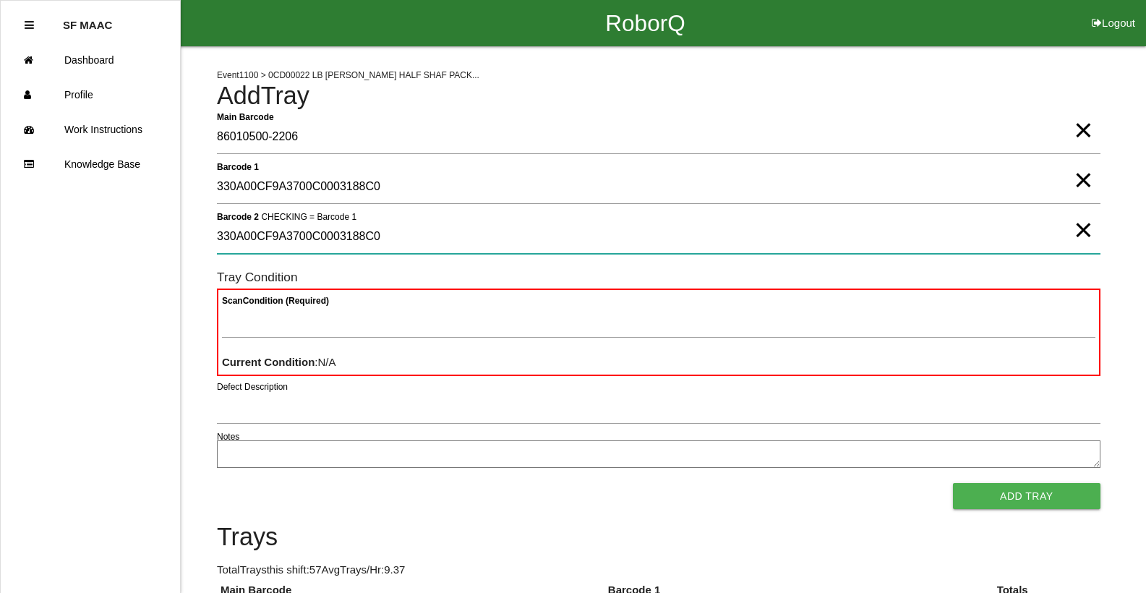
type 2 "330A00CF9A3700C0003188C0"
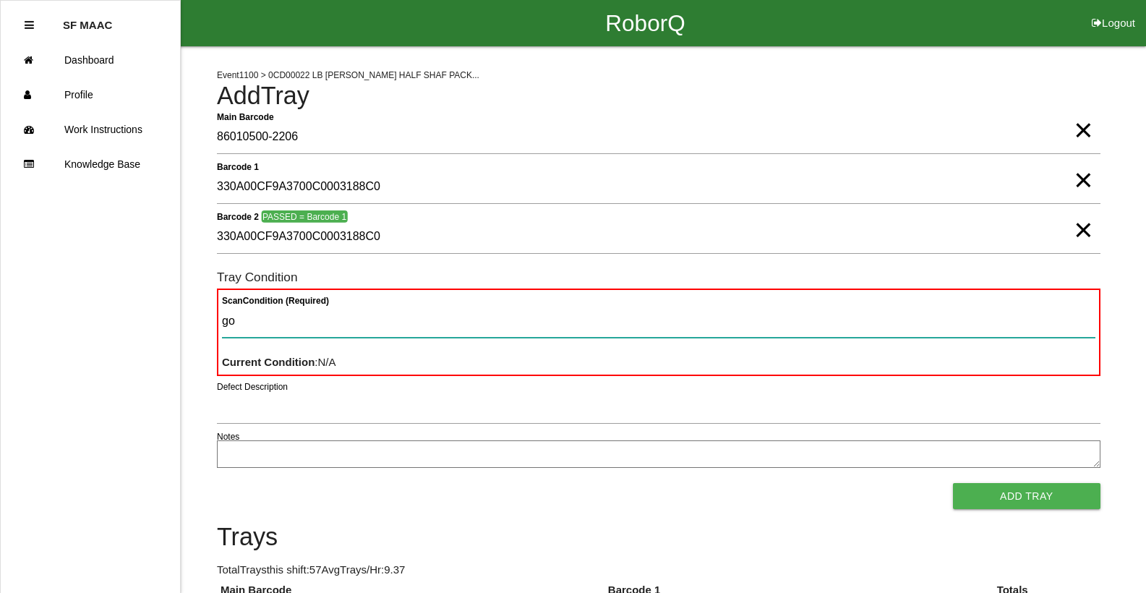
type Condition "goo"
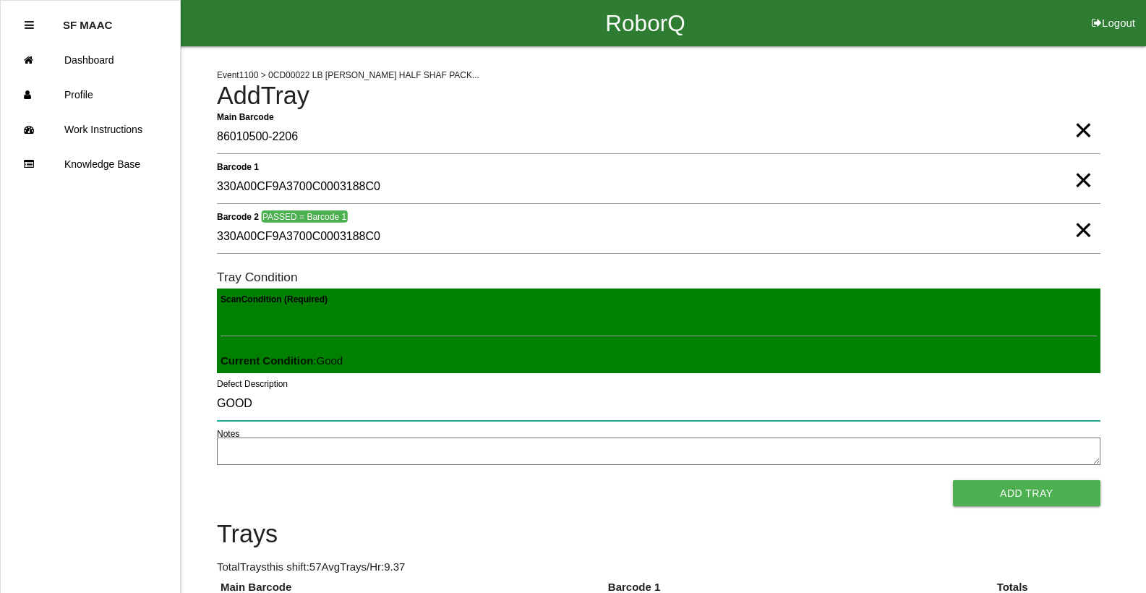
type input "GOOD"
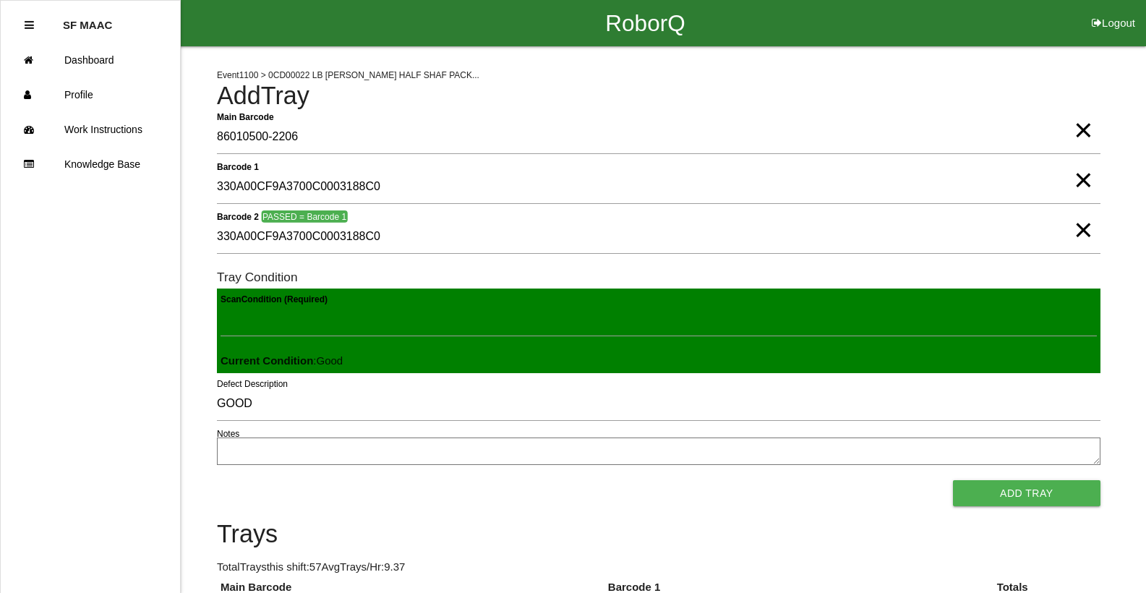
click at [1086, 130] on span "×" at bounding box center [1082, 115] width 19 height 29
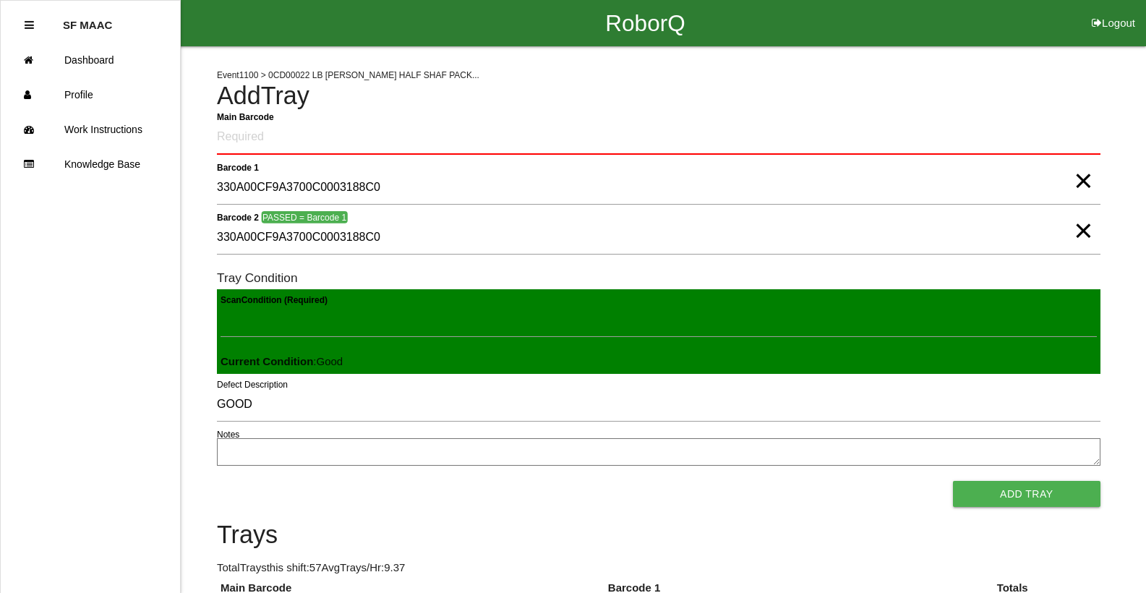
click at [1082, 178] on span "×" at bounding box center [1082, 166] width 19 height 29
click at [1083, 230] on span "×" at bounding box center [1082, 216] width 19 height 29
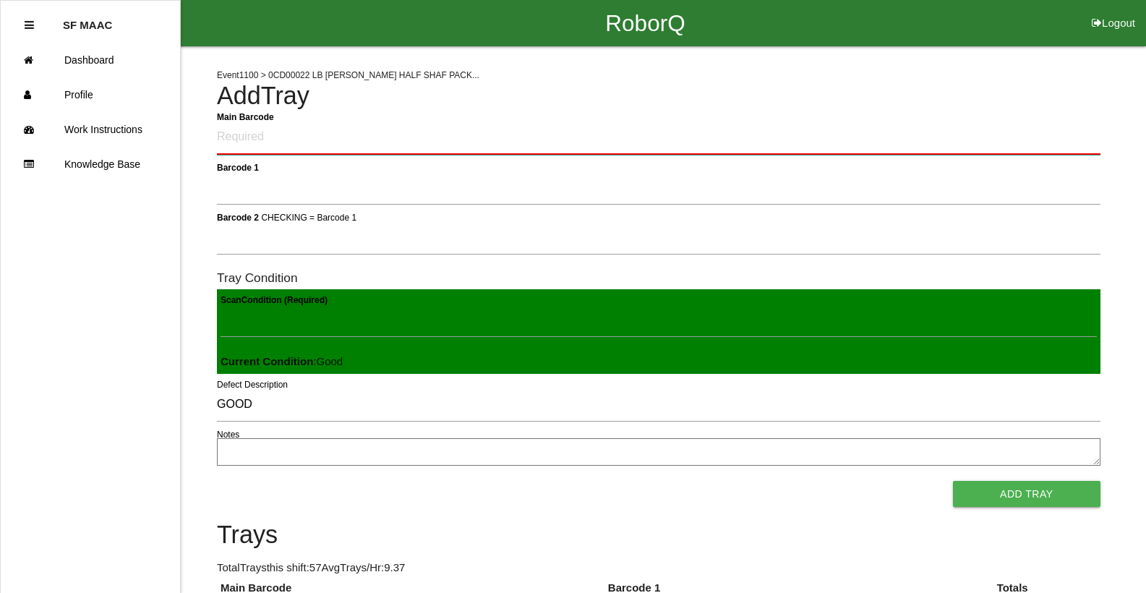
click at [924, 145] on Barcode "Main Barcode" at bounding box center [658, 138] width 883 height 34
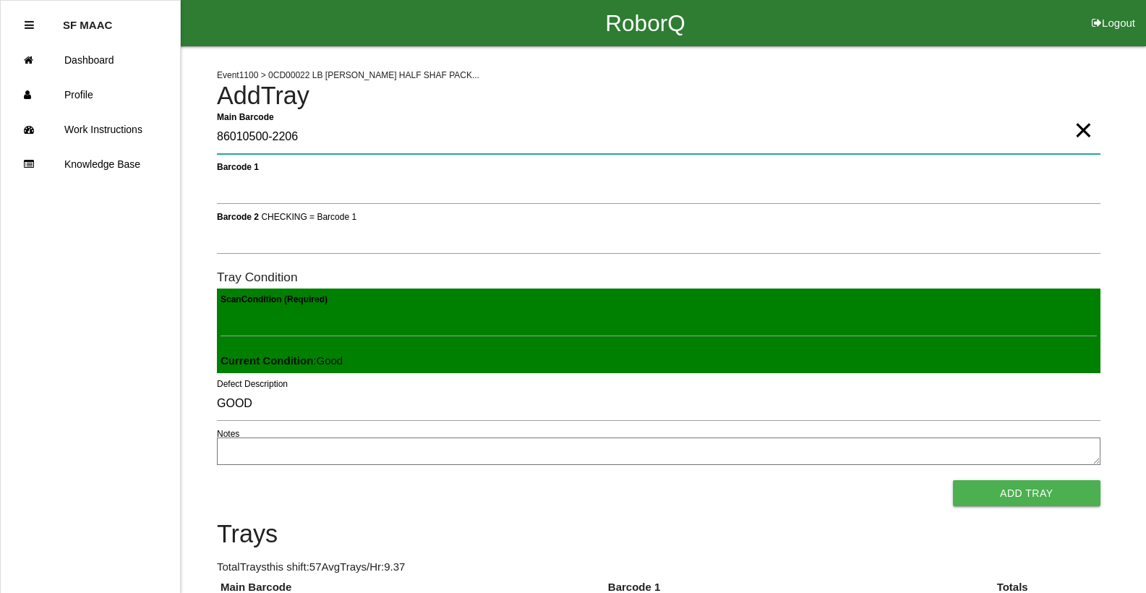
type Barcode "86010500-2206"
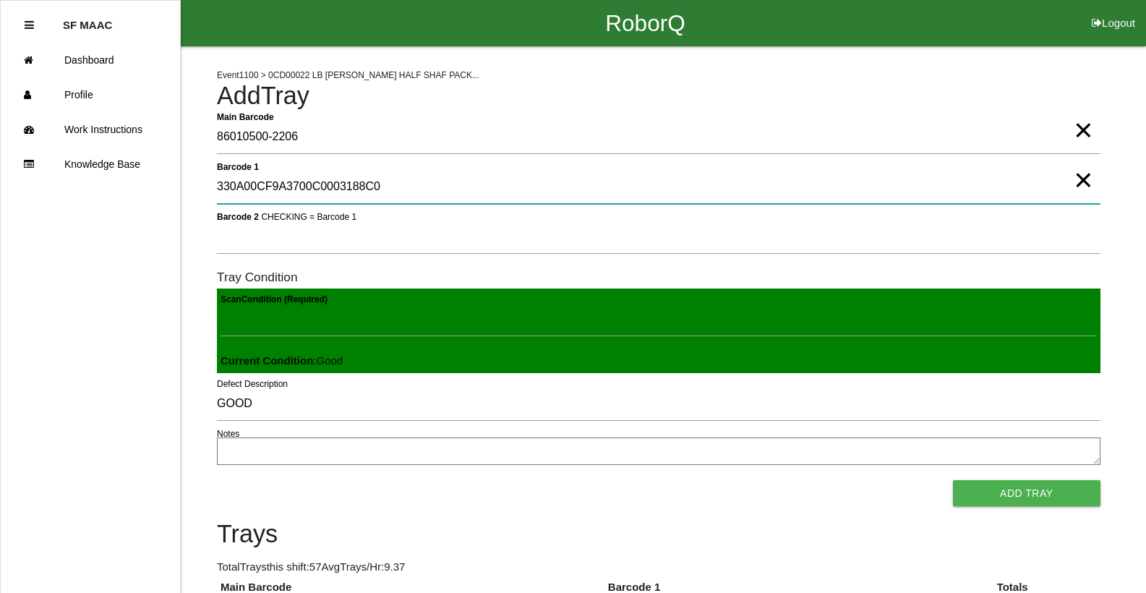
type 1 "330A00CF9A3700C0003188C0"
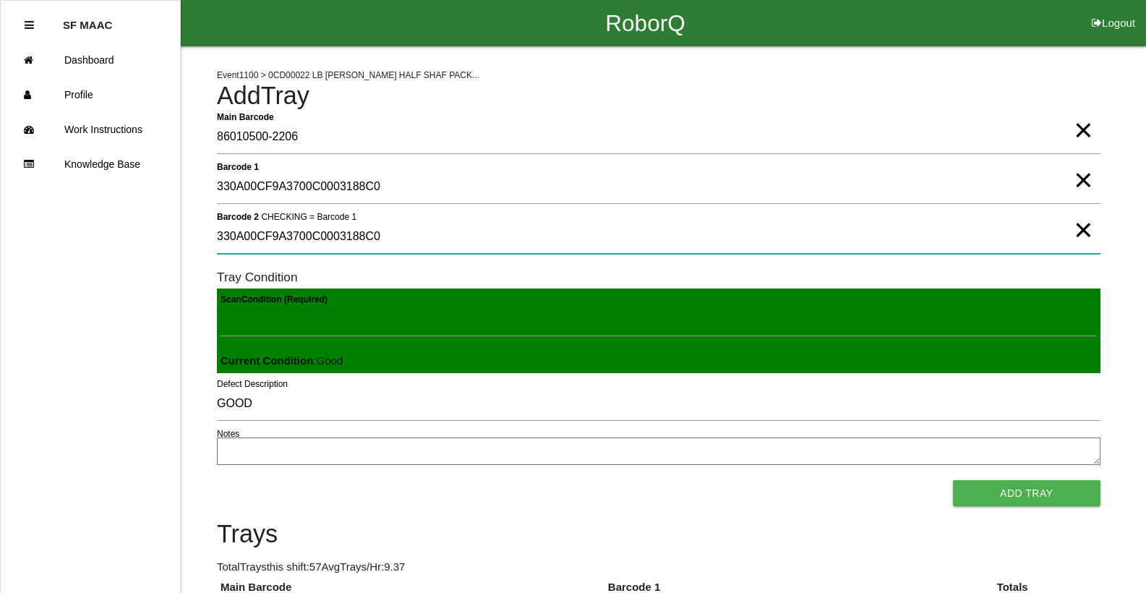
type 2 "330A00CF9A3700C0003188C0"
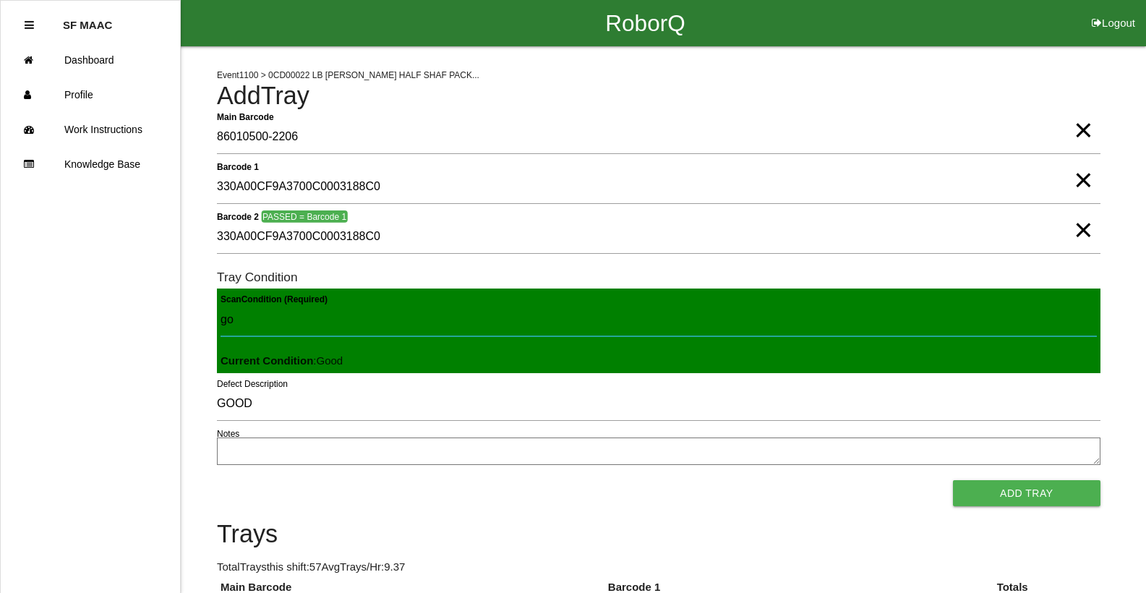
type Condition "goo"
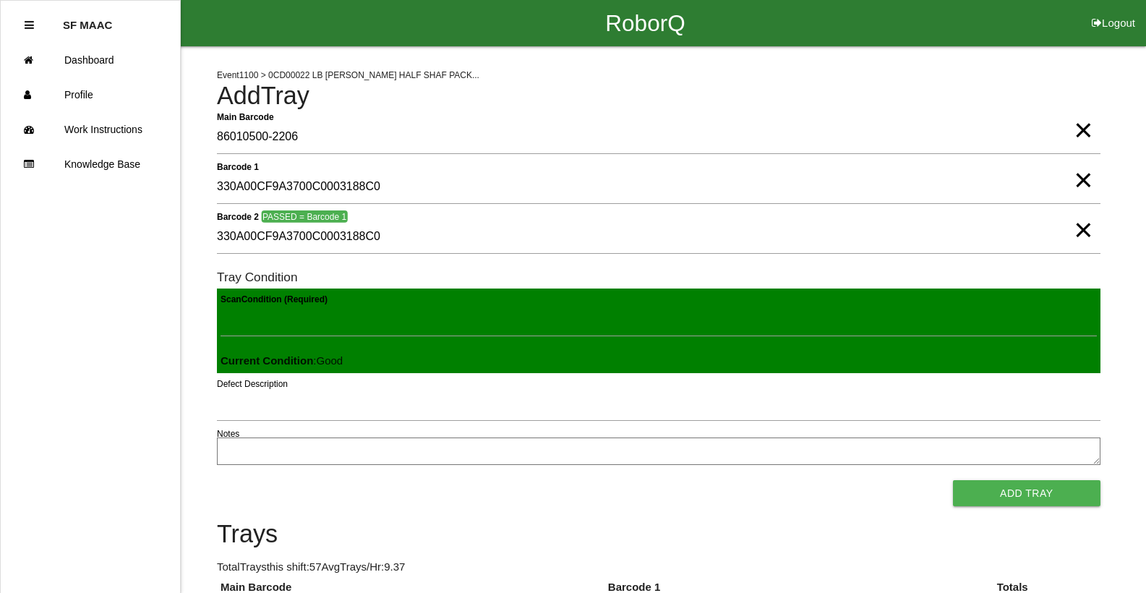
click at [953, 480] on button "Add Tray" at bounding box center [1026, 493] width 147 height 26
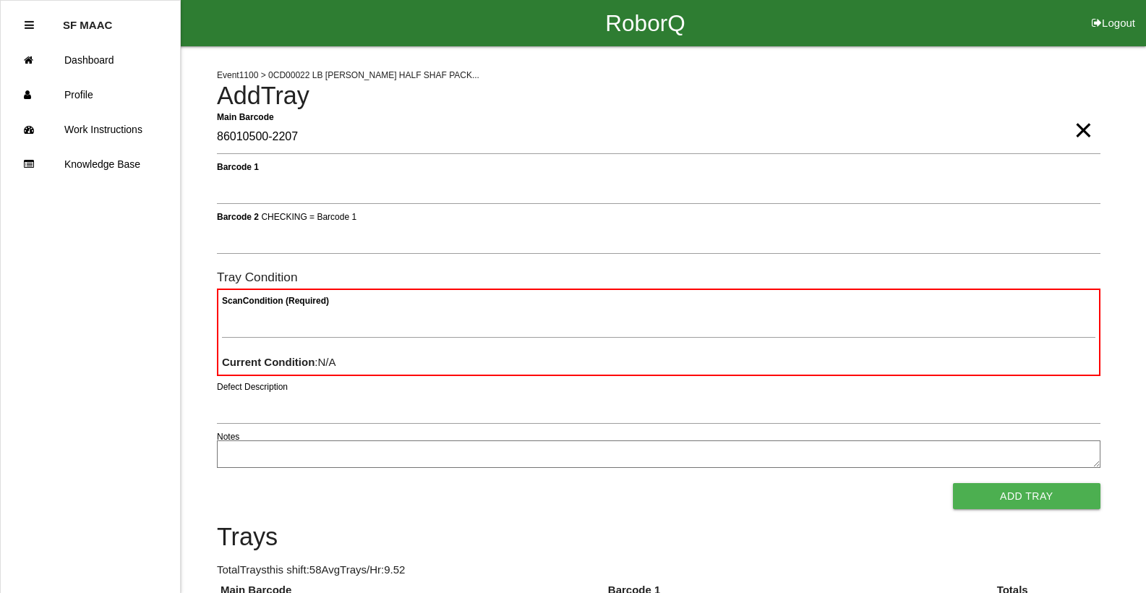
type Barcode "86010500-2207"
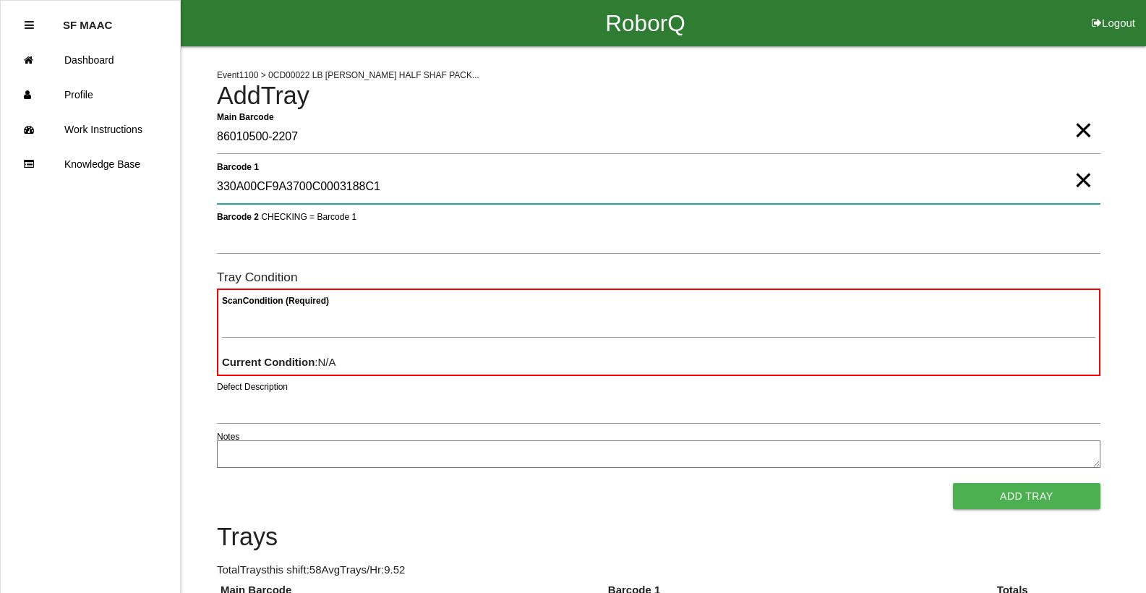
type 1 "330A00CF9A3700C0003188C1"
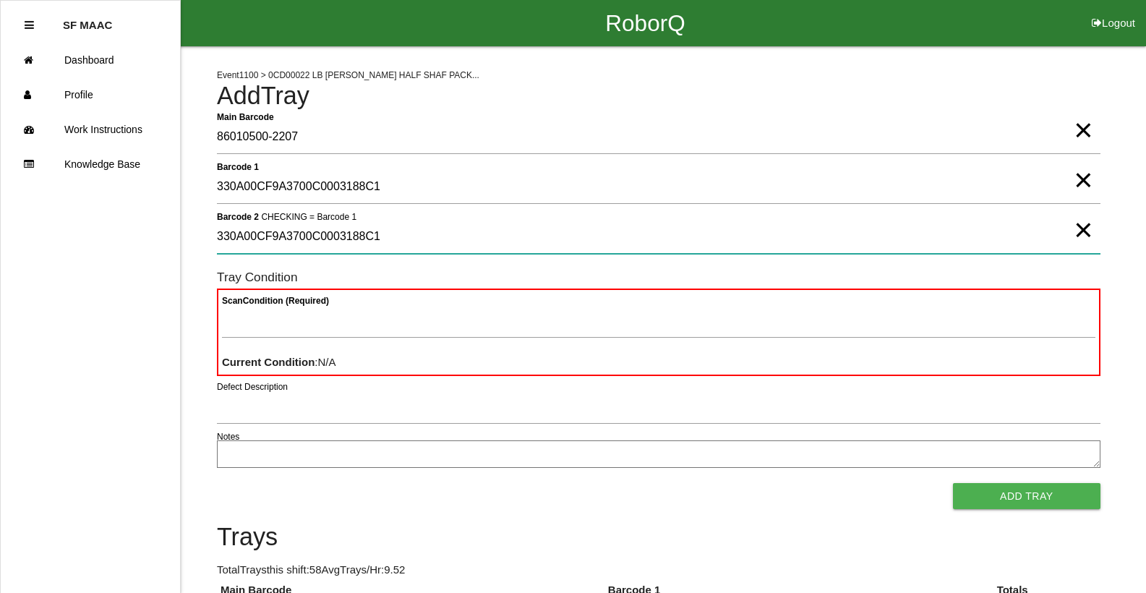
type 2 "330A00CF9A3700C0003188C1"
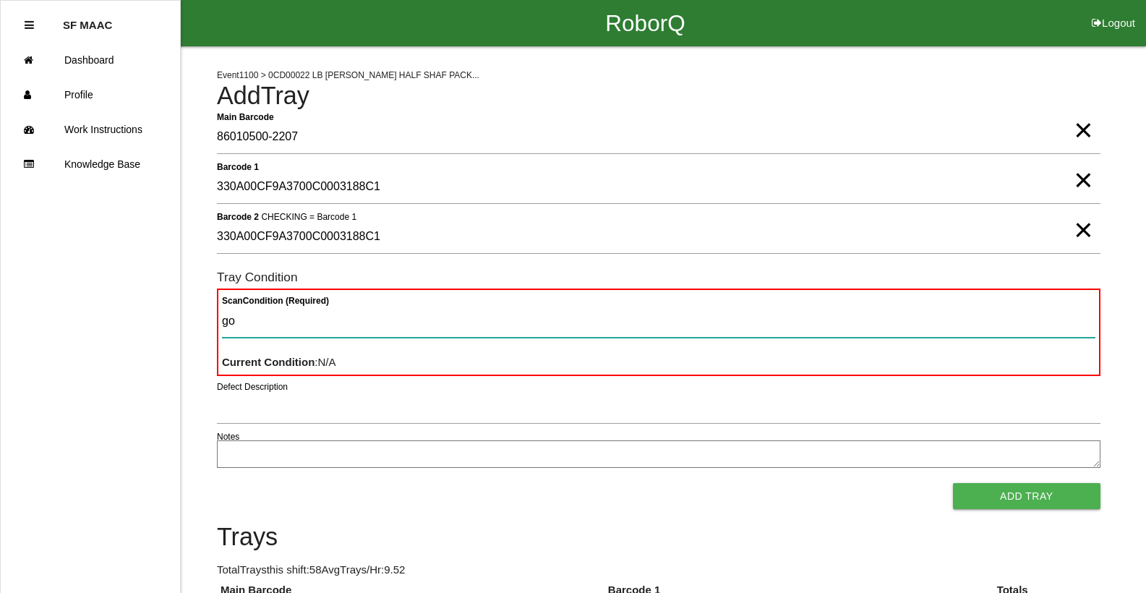
type Condition "goo"
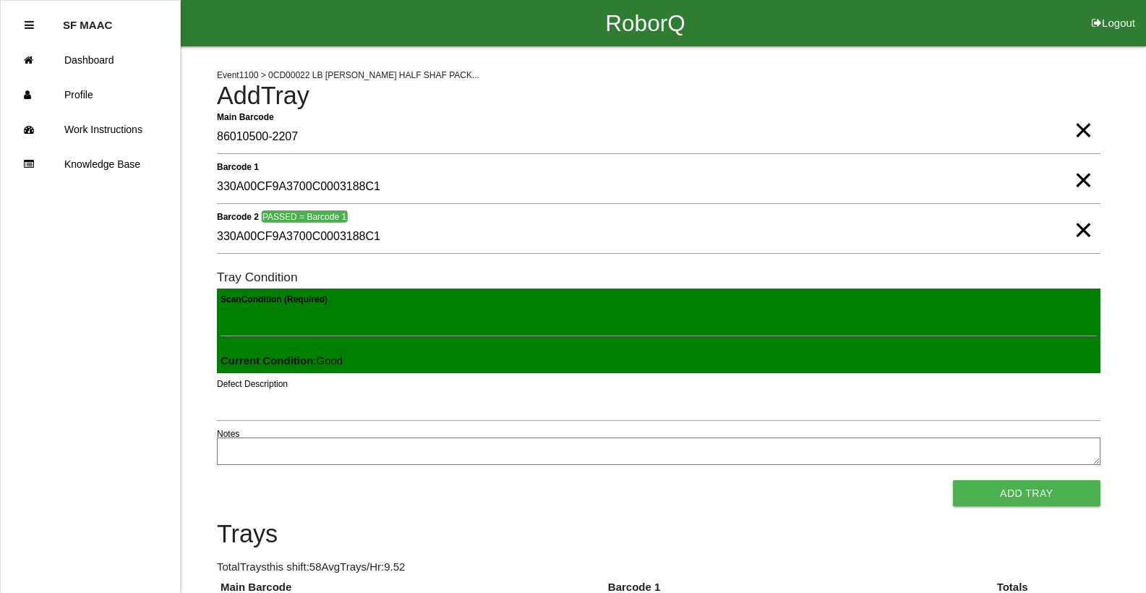
click at [953, 480] on button "Add Tray" at bounding box center [1026, 493] width 147 height 26
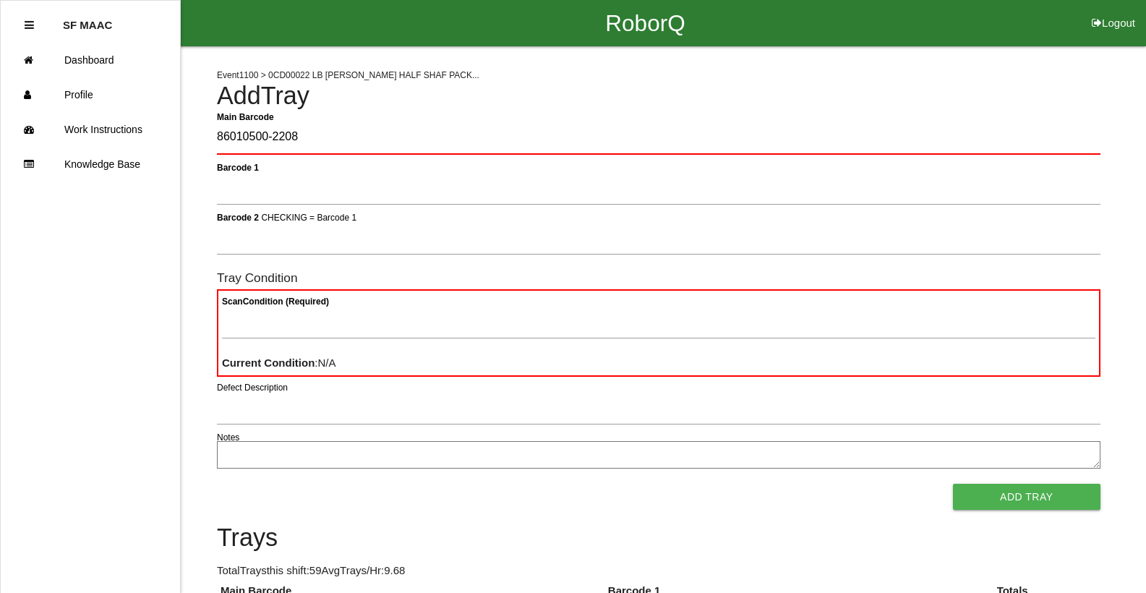
type Barcode "86010500-2208"
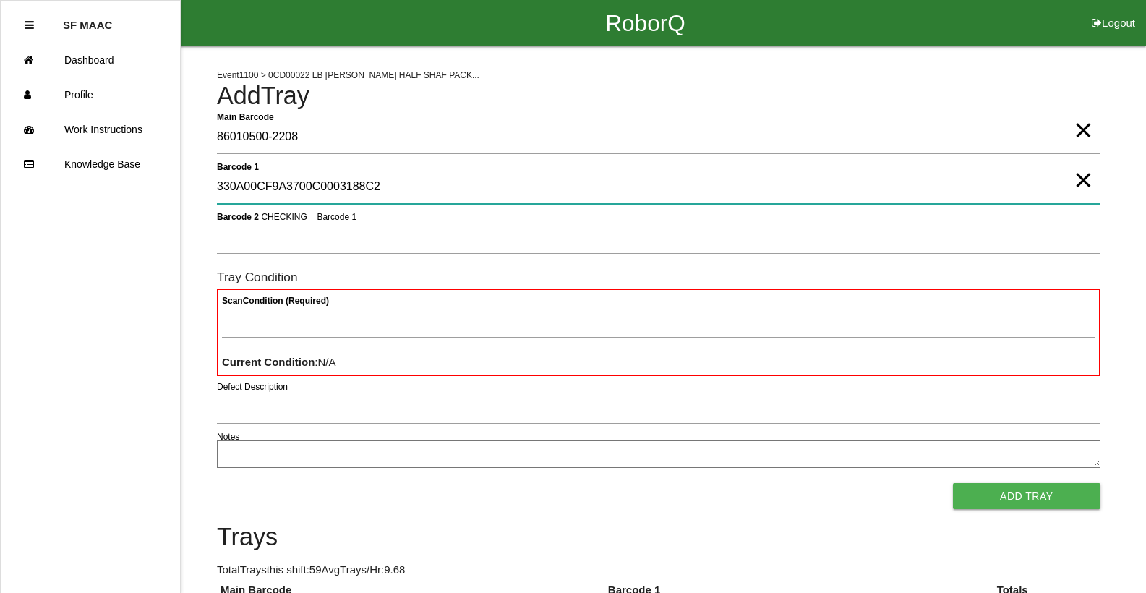
type 1 "330A00CF9A3700C0003188C2"
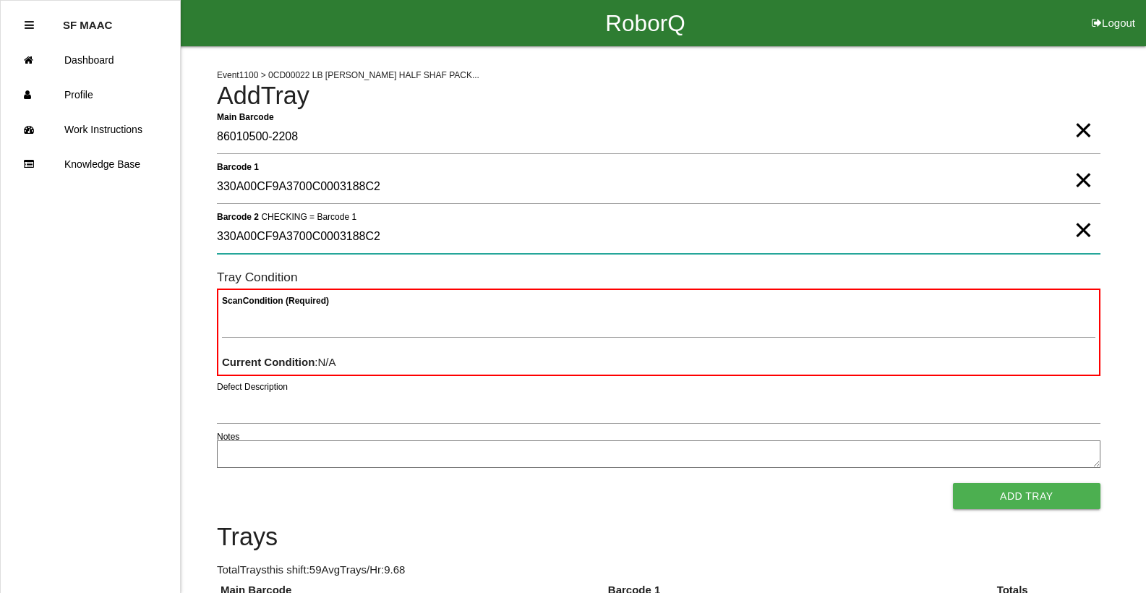
type 2 "330A00CF9A3700C0003188C2"
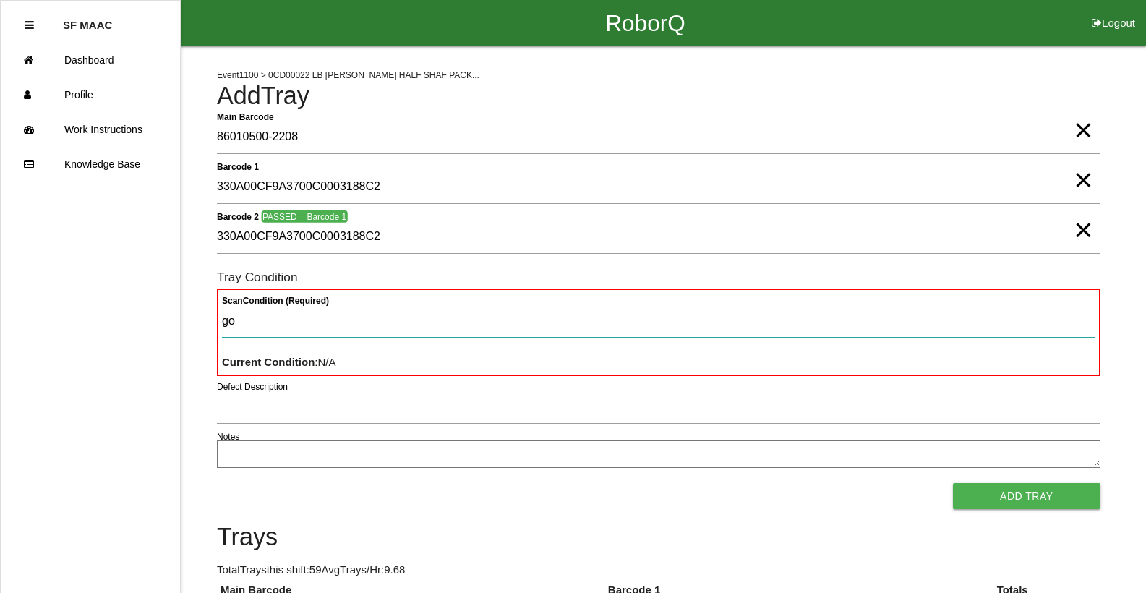
type Condition "goo"
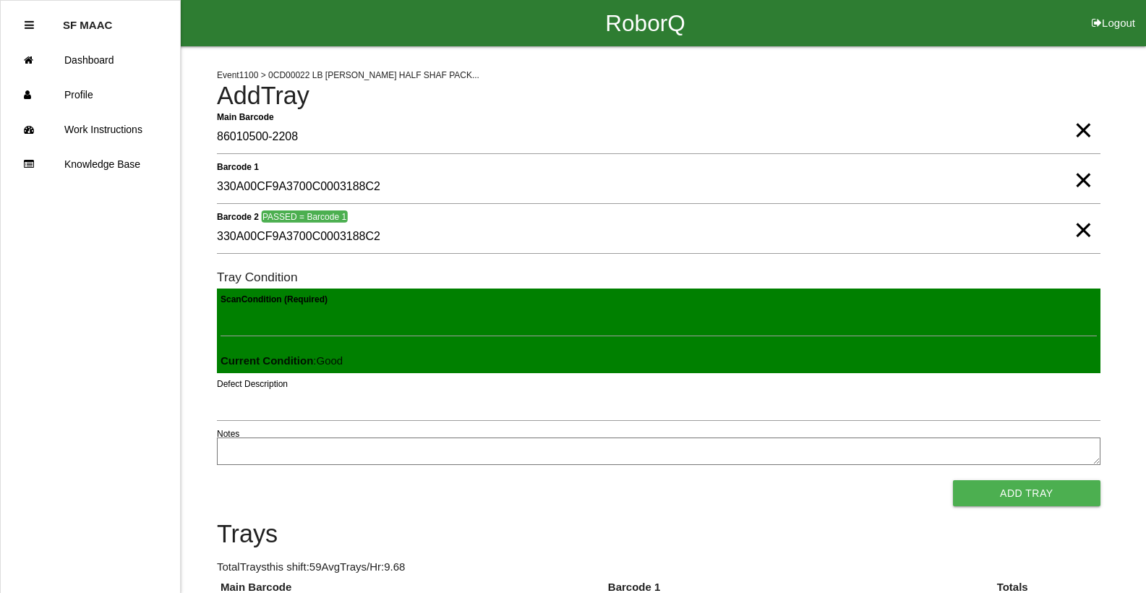
click at [953, 480] on button "Add Tray" at bounding box center [1026, 493] width 147 height 26
